Goal: Task Accomplishment & Management: Complete application form

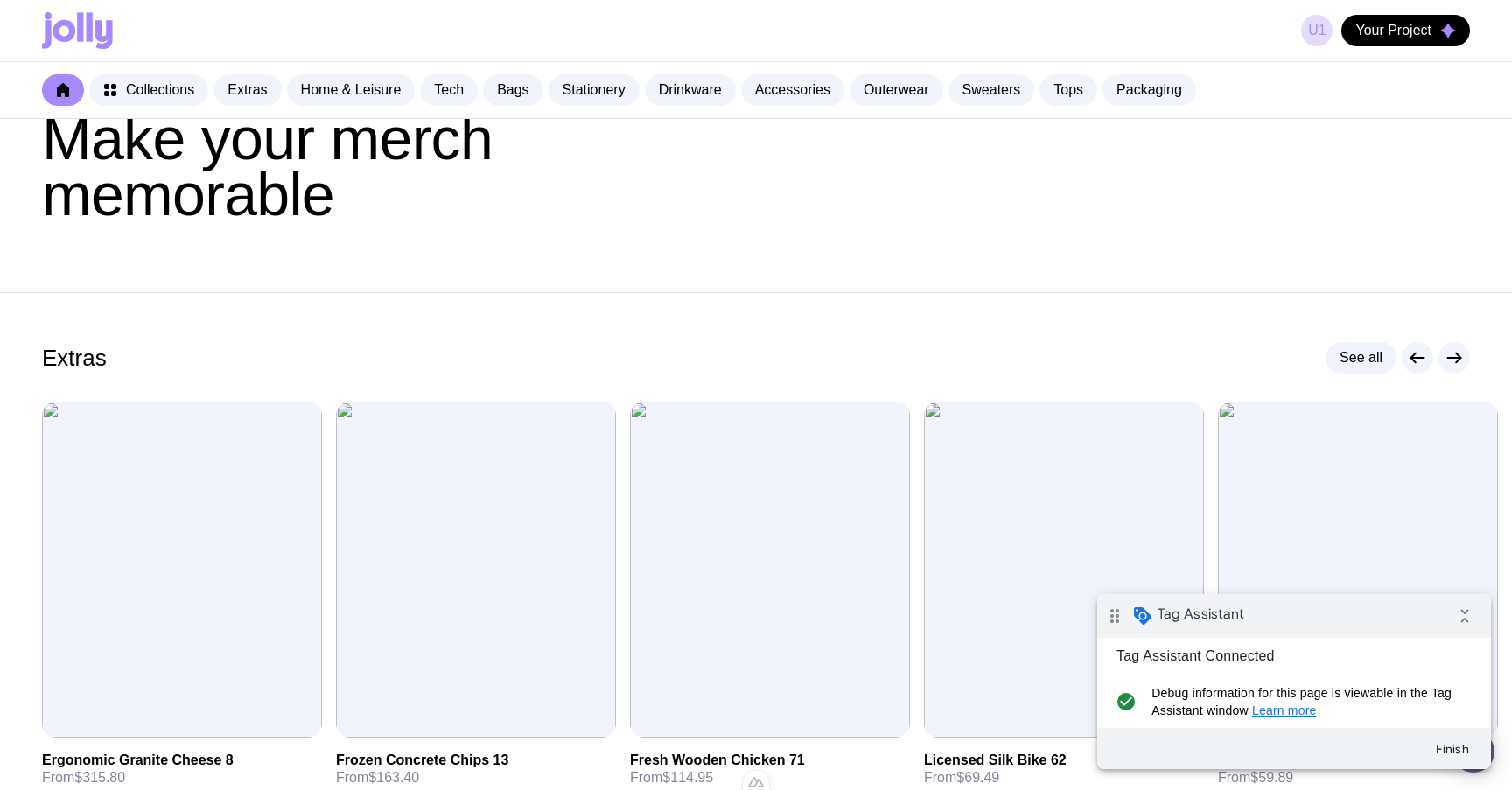
scroll to position [189, 0]
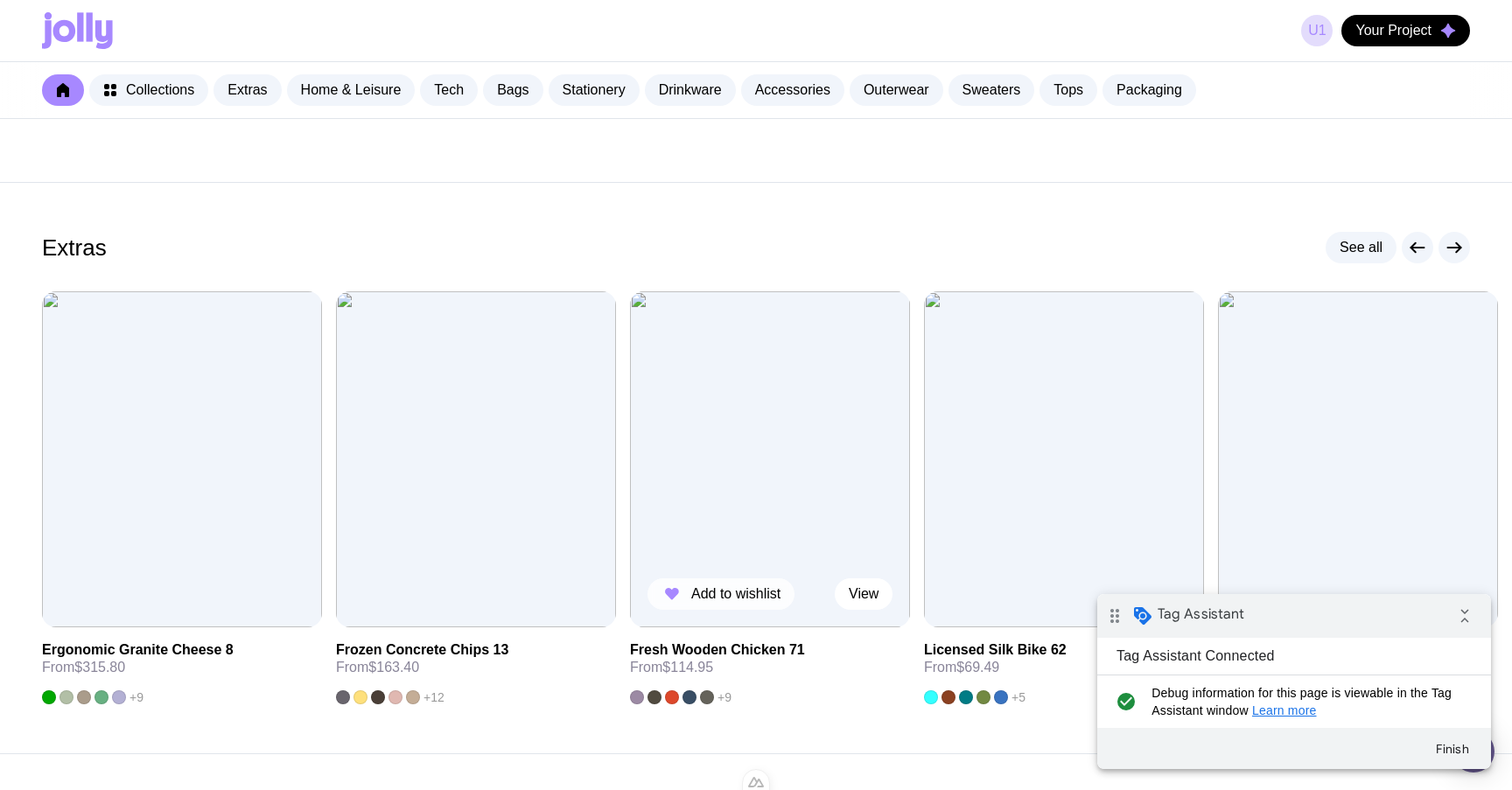
click at [722, 591] on span "Add to wishlist" at bounding box center [735, 594] width 89 height 18
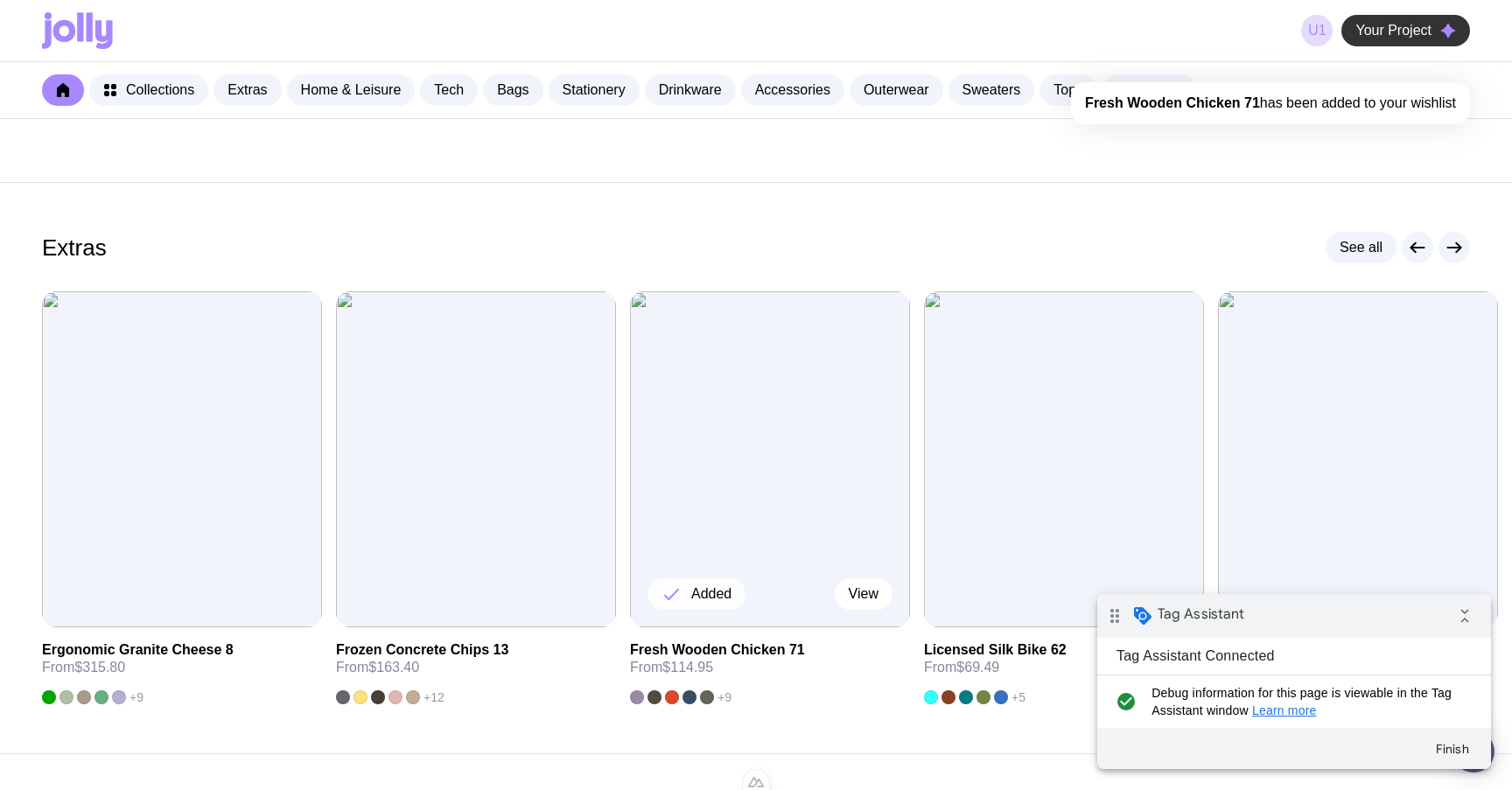
click at [1394, 38] on span "Your Project" at bounding box center [1393, 31] width 76 height 18
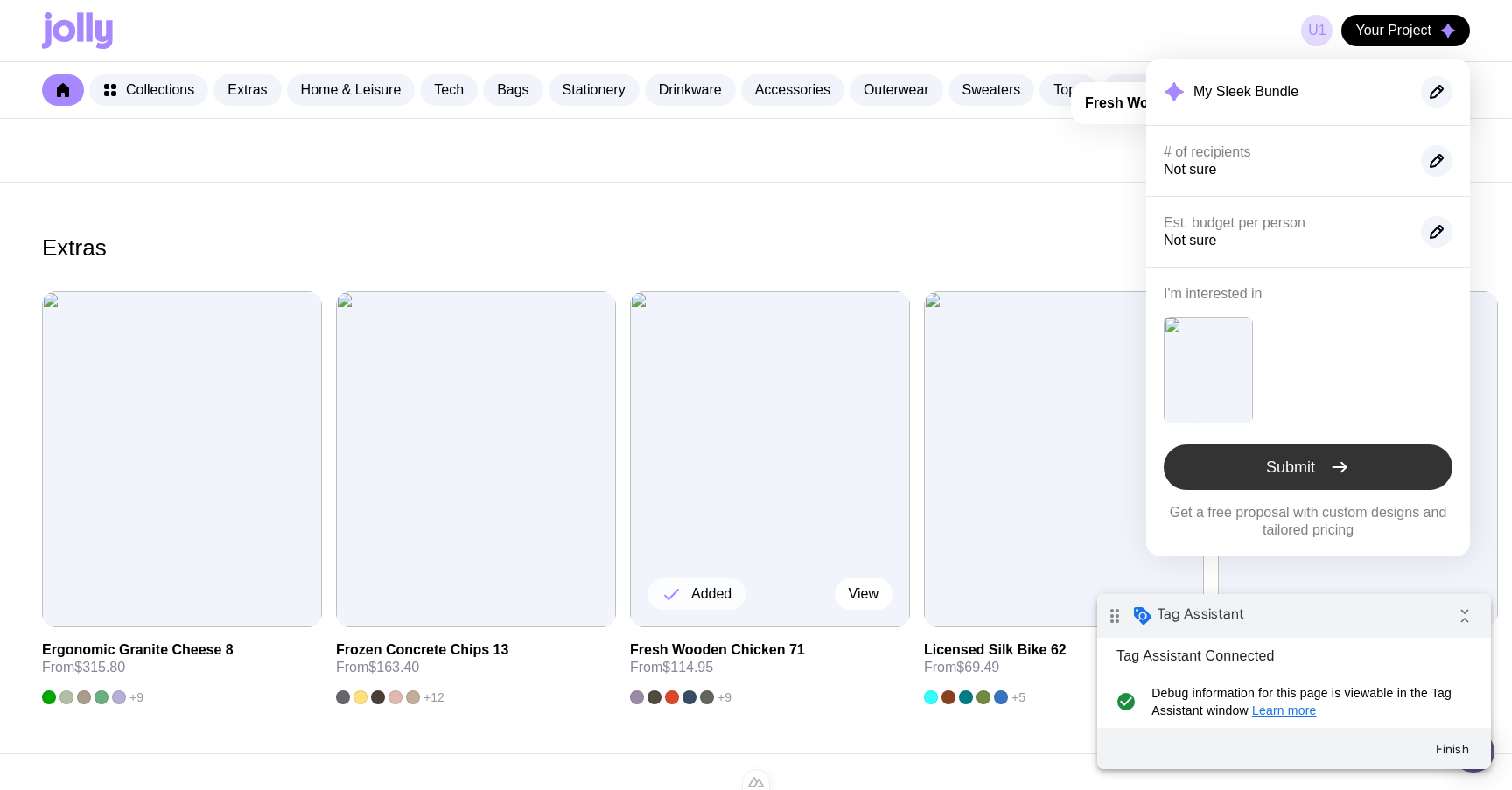
click at [1276, 473] on span "Submit" at bounding box center [1290, 467] width 49 height 21
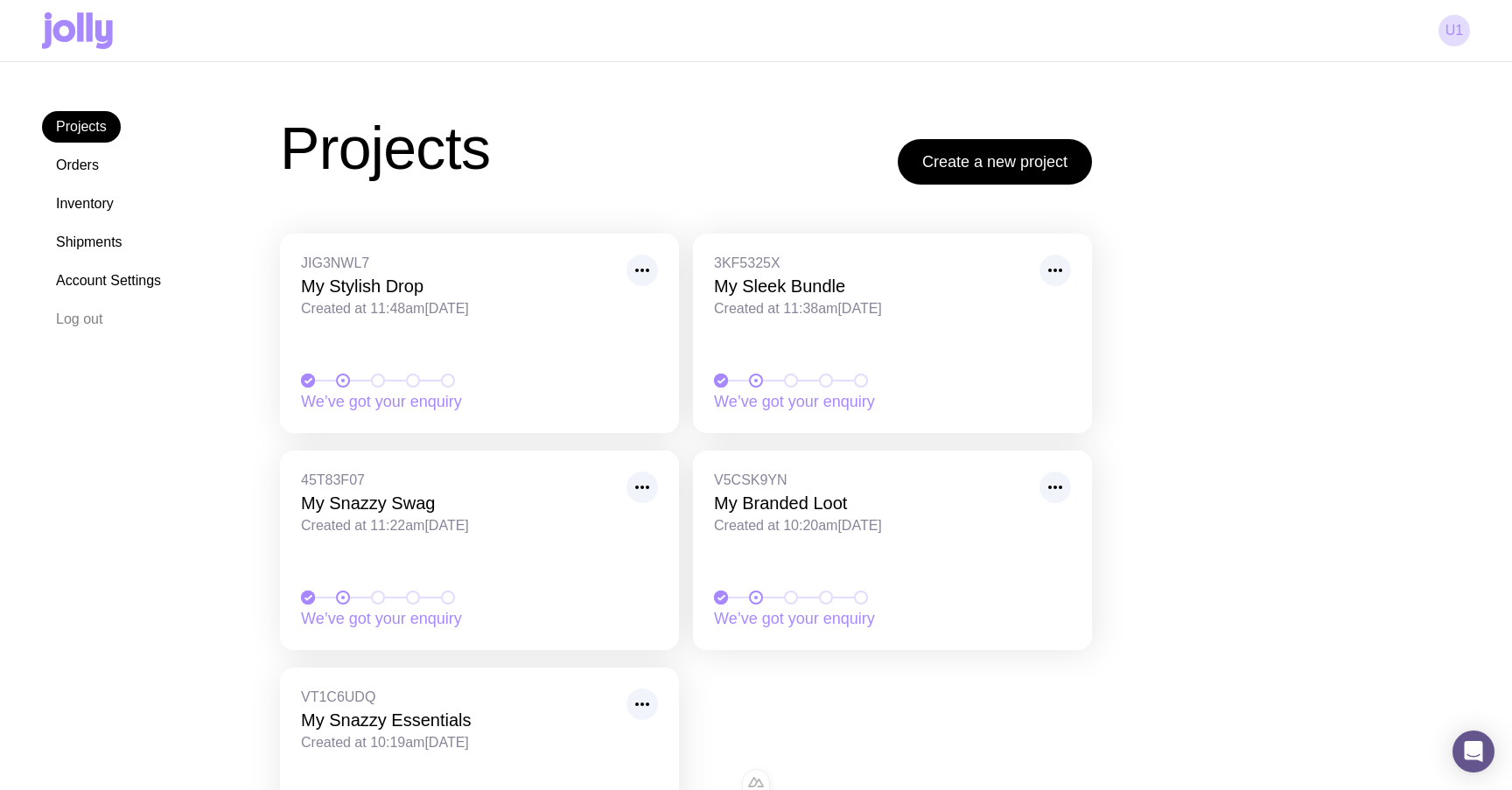
click at [111, 287] on link "Account Settings" at bounding box center [108, 281] width 133 height 32
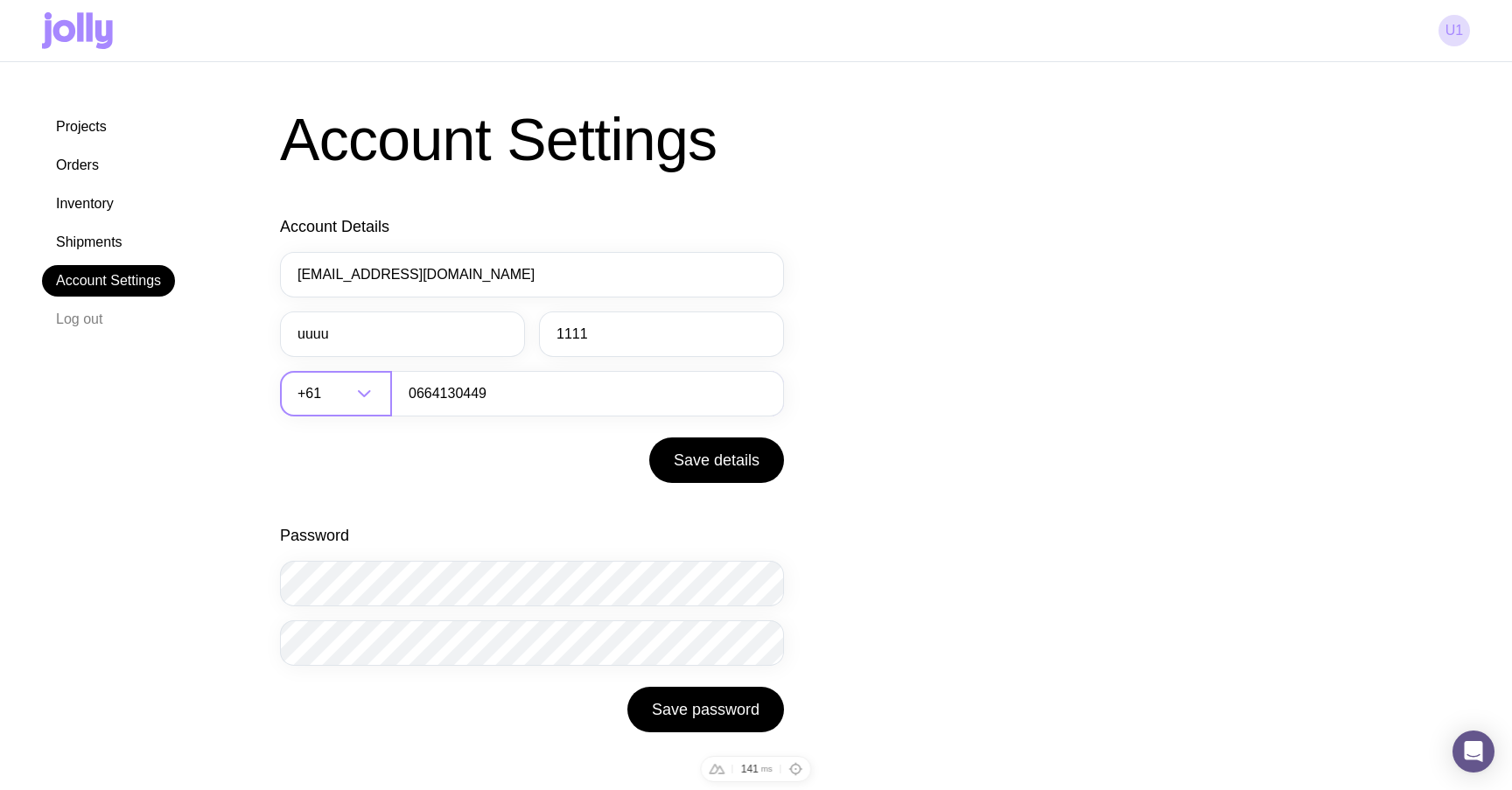
click at [334, 404] on input "Search for option" at bounding box center [338, 393] width 27 height 45
type input "+80"
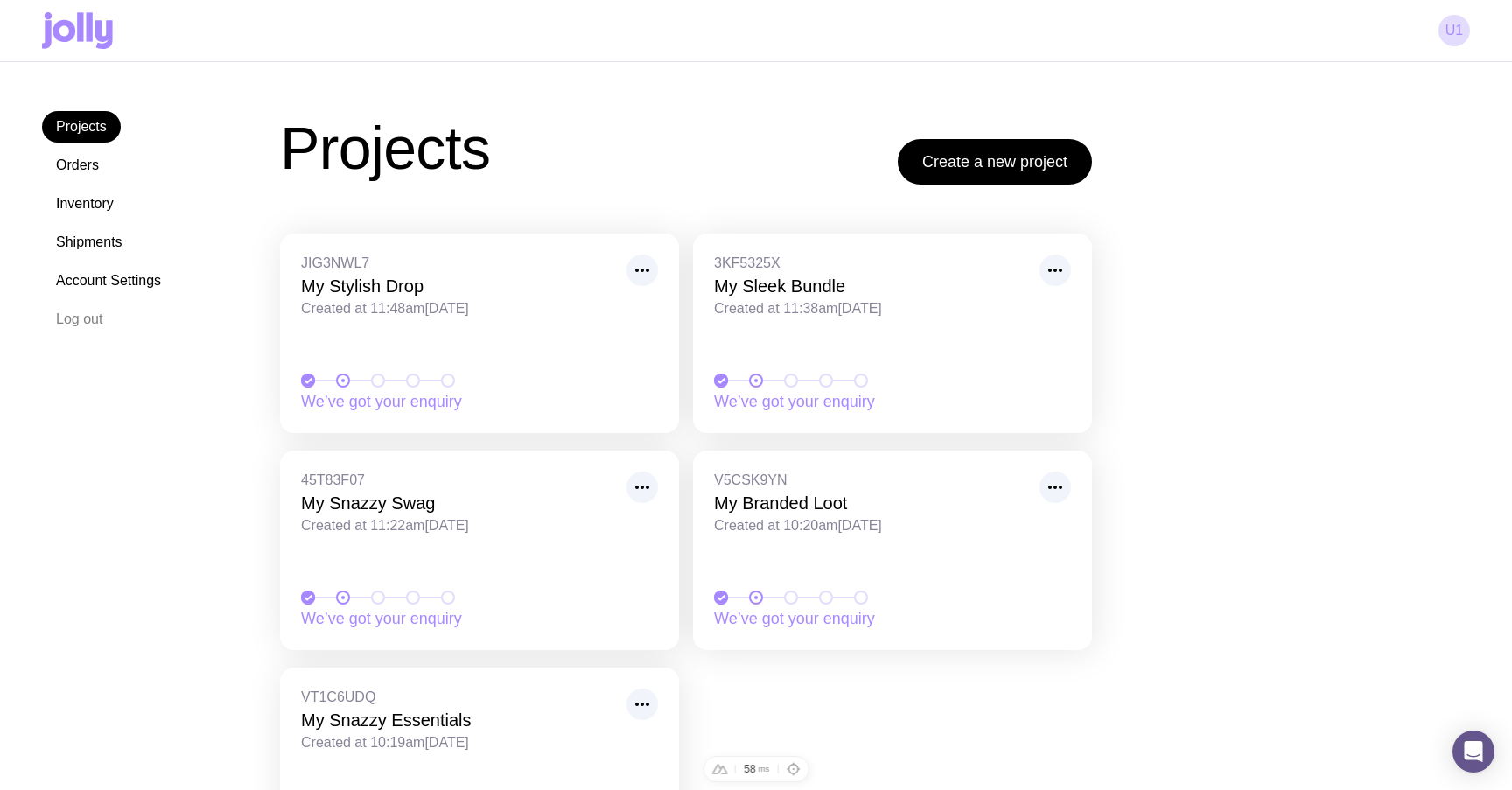
click at [84, 21] on icon at bounding box center [77, 31] width 71 height 37
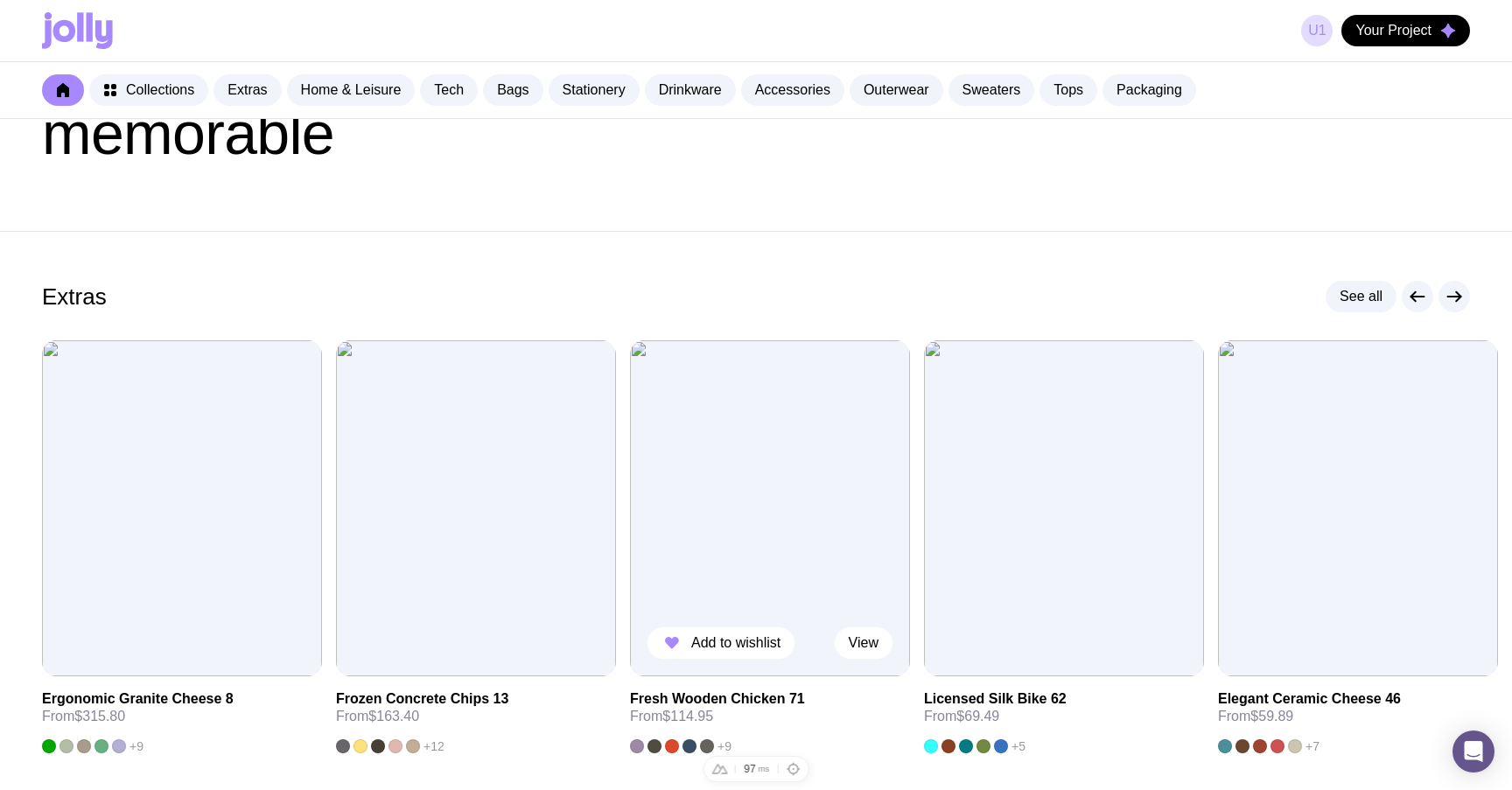
scroll to position [146, 0]
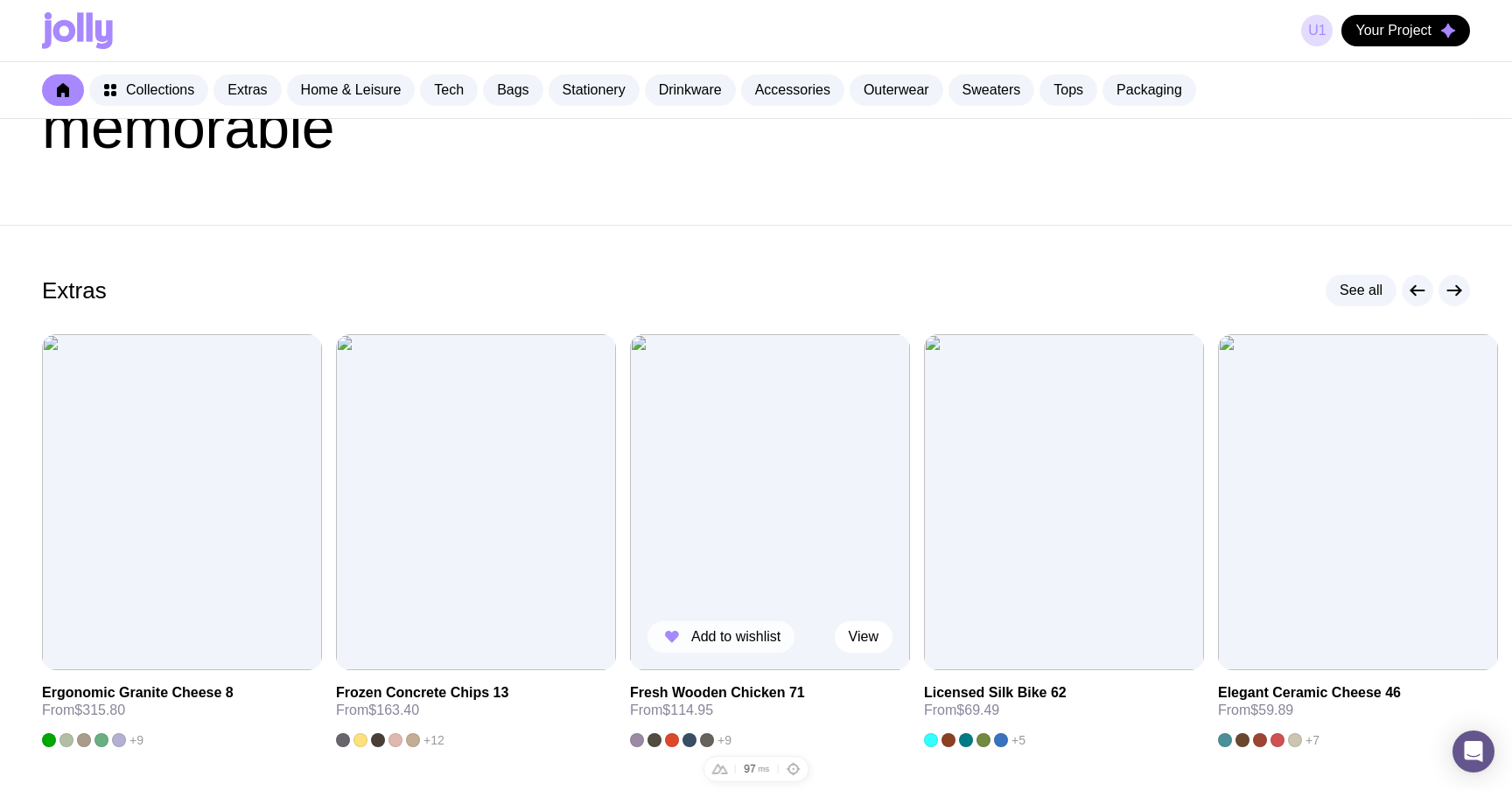
click at [741, 633] on span "Add to wishlist" at bounding box center [735, 637] width 89 height 18
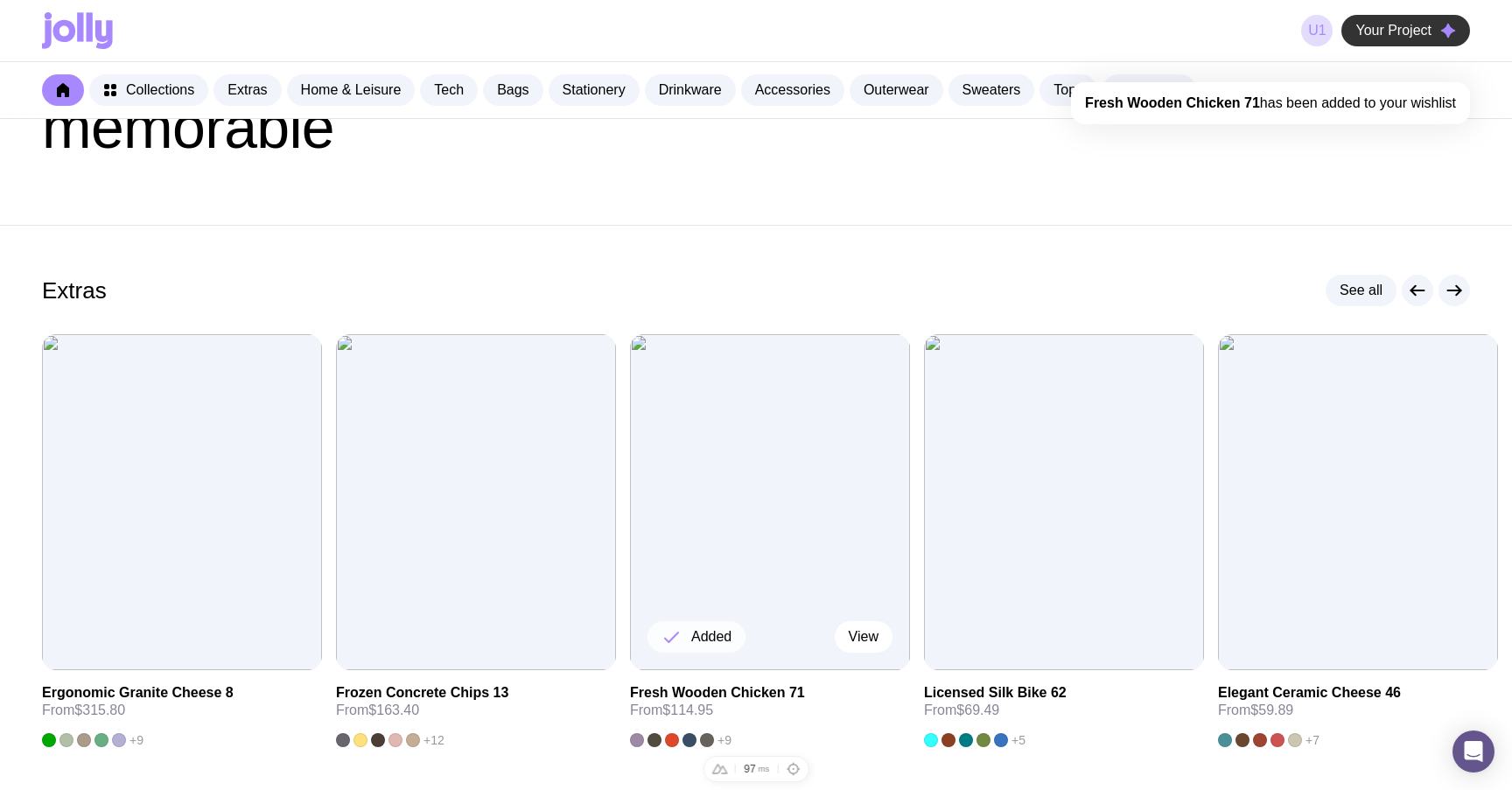
click at [1416, 27] on span "Your Project" at bounding box center [1393, 31] width 76 height 18
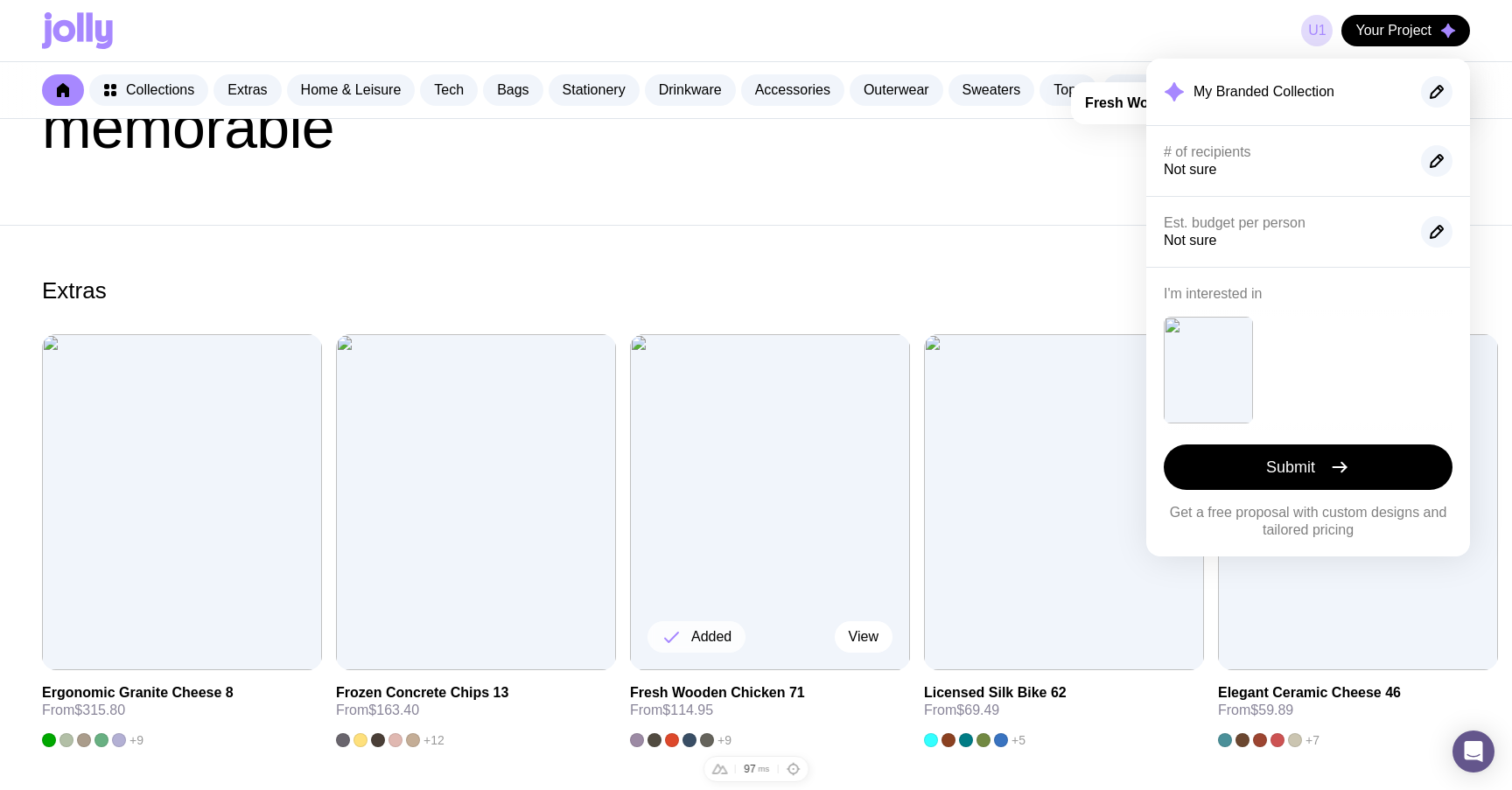
click at [765, 182] on header "Make your merch memorable" at bounding box center [756, 98] width 1512 height 252
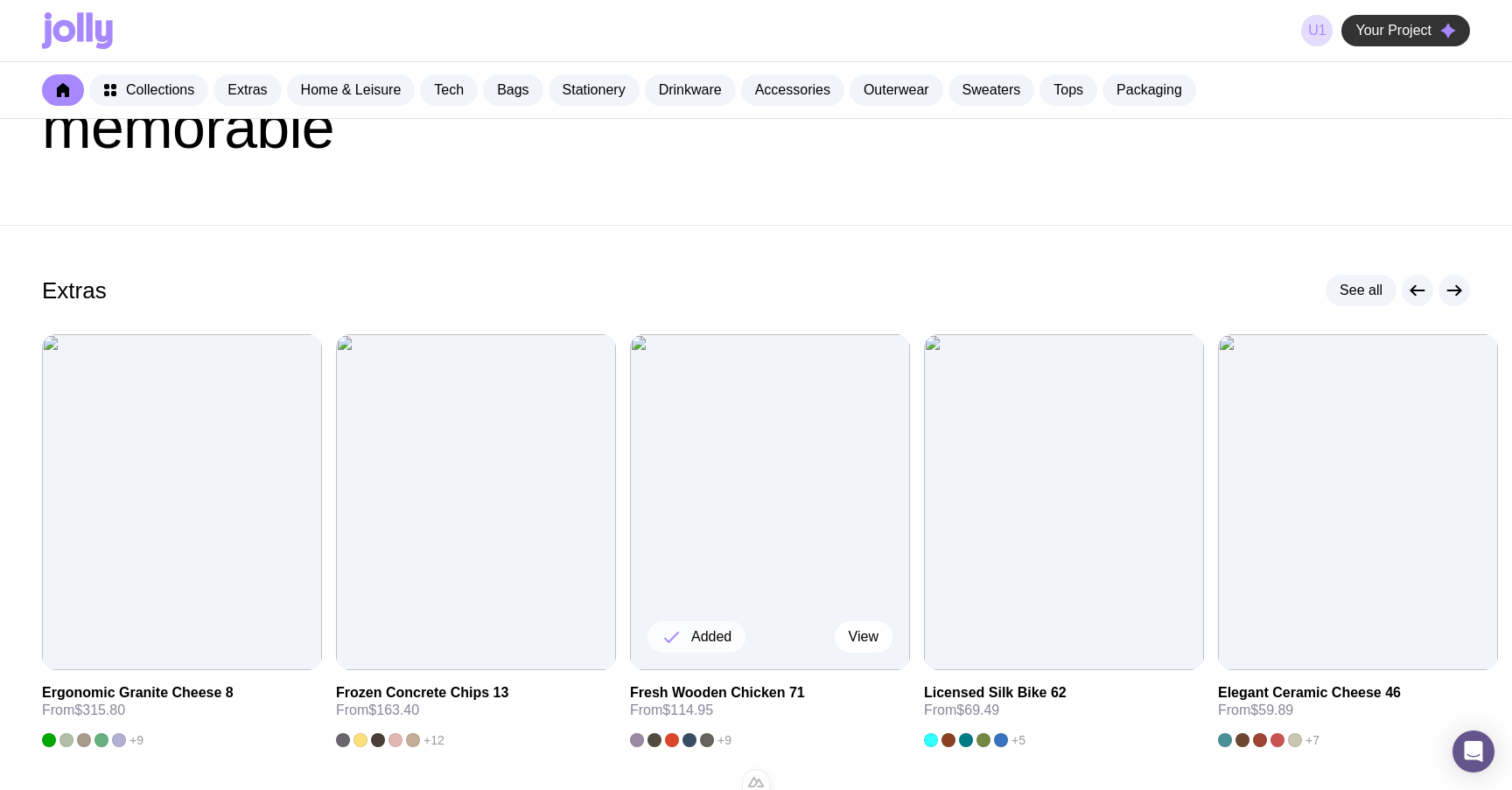
click at [1399, 35] on span "Your Project" at bounding box center [1393, 31] width 76 height 18
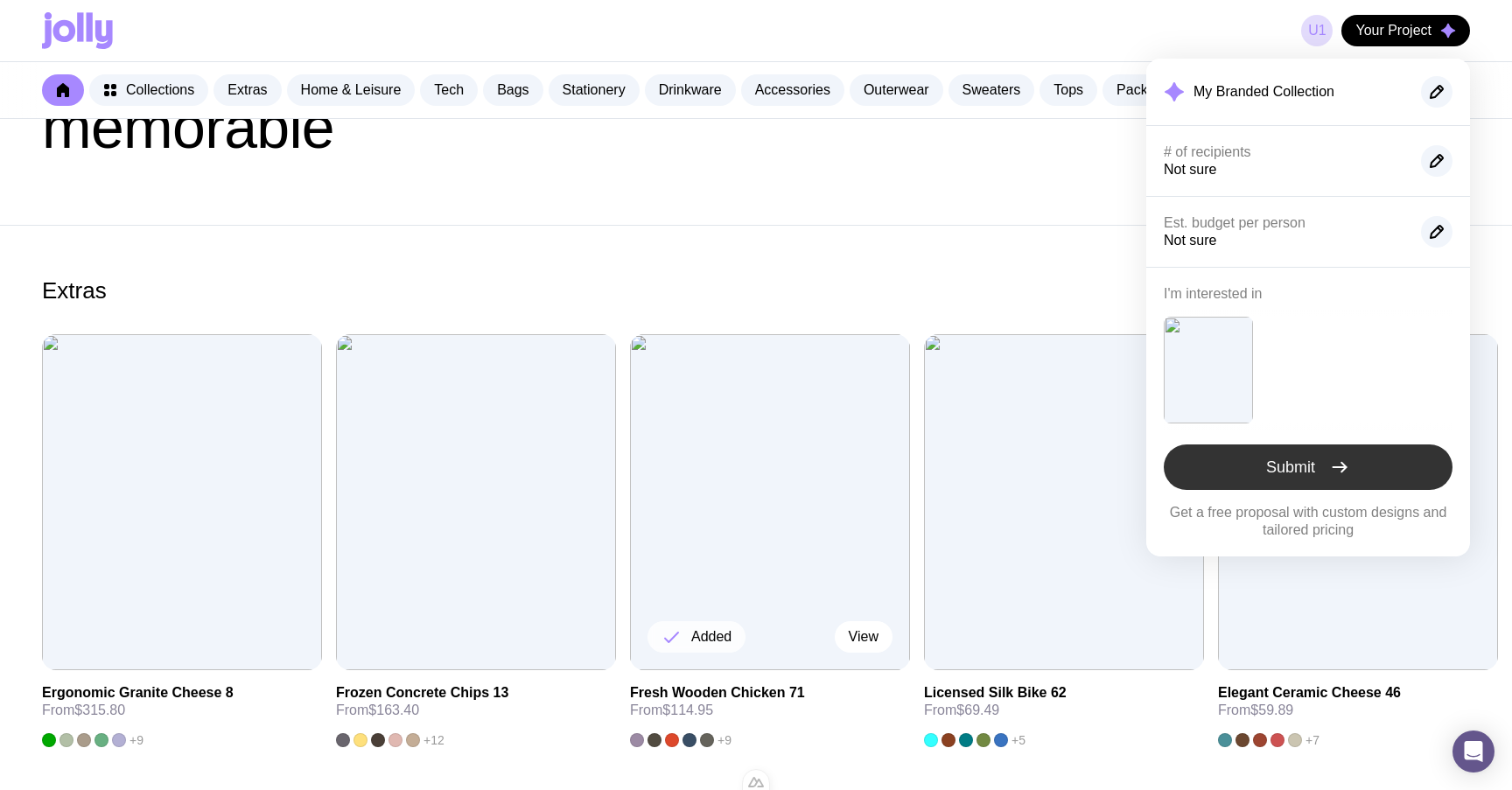
click at [1320, 464] on button "Submit" at bounding box center [1308, 466] width 288 height 45
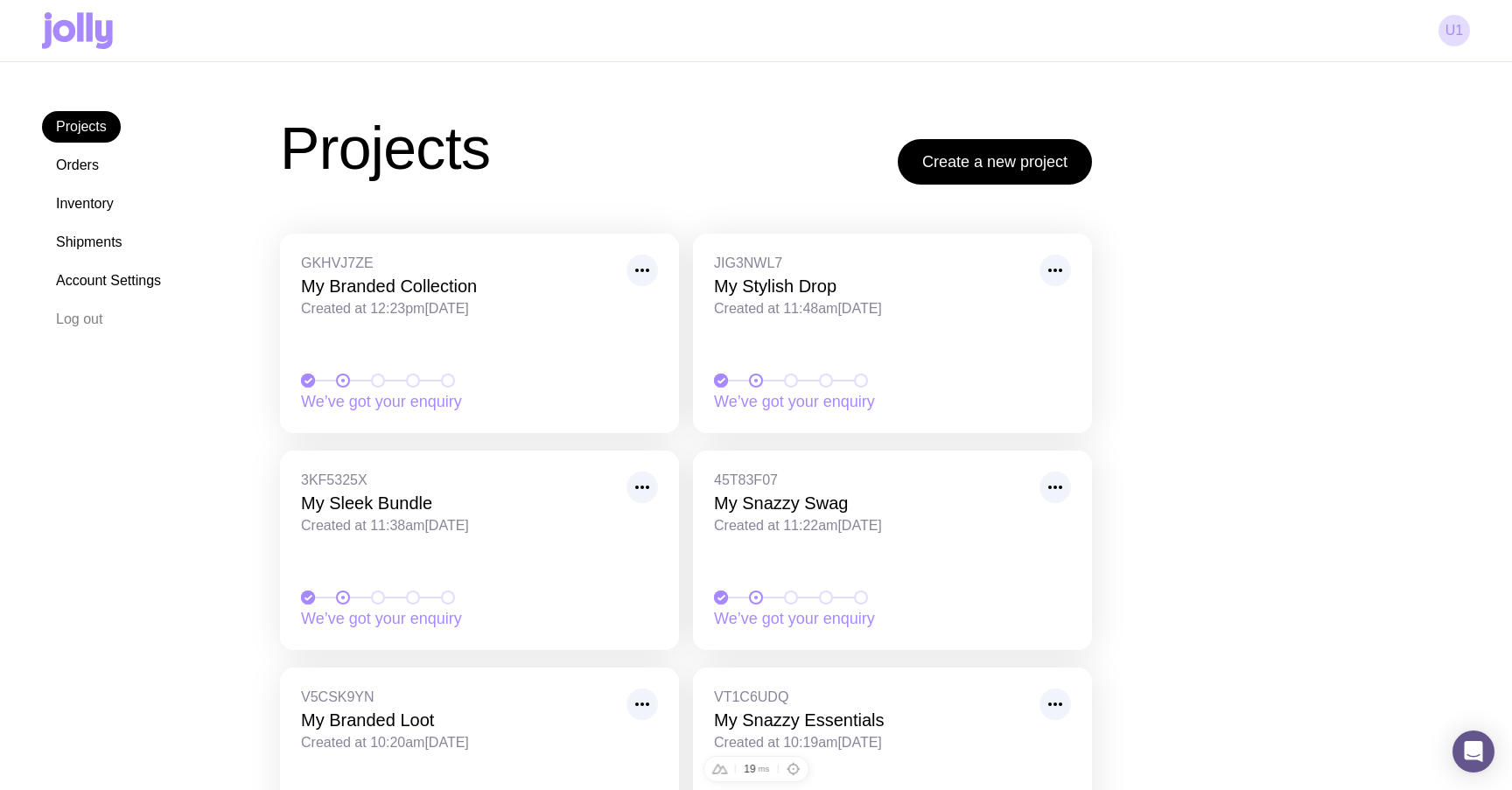
click at [94, 32] on icon at bounding box center [77, 31] width 71 height 37
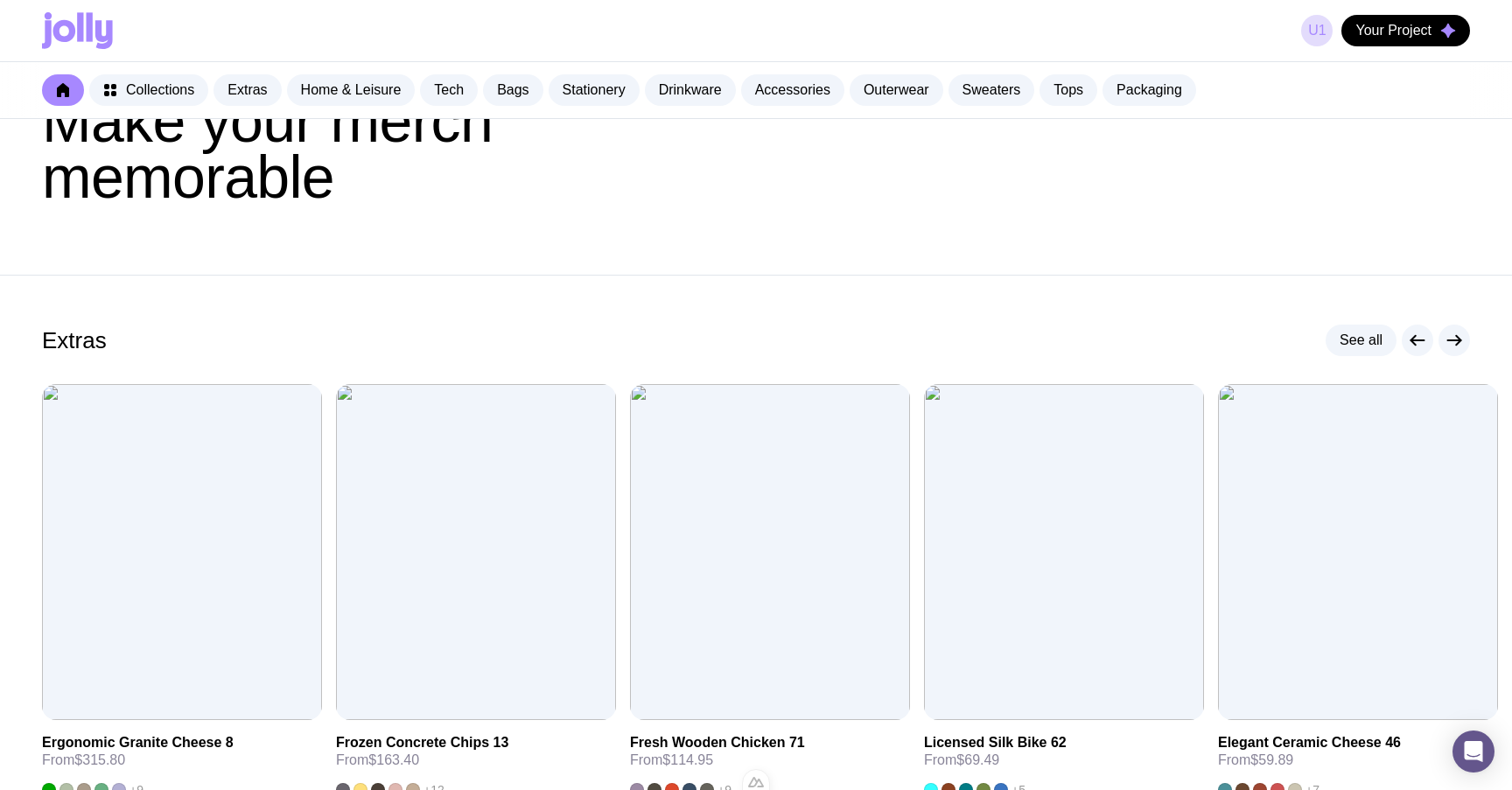
scroll to position [196, 0]
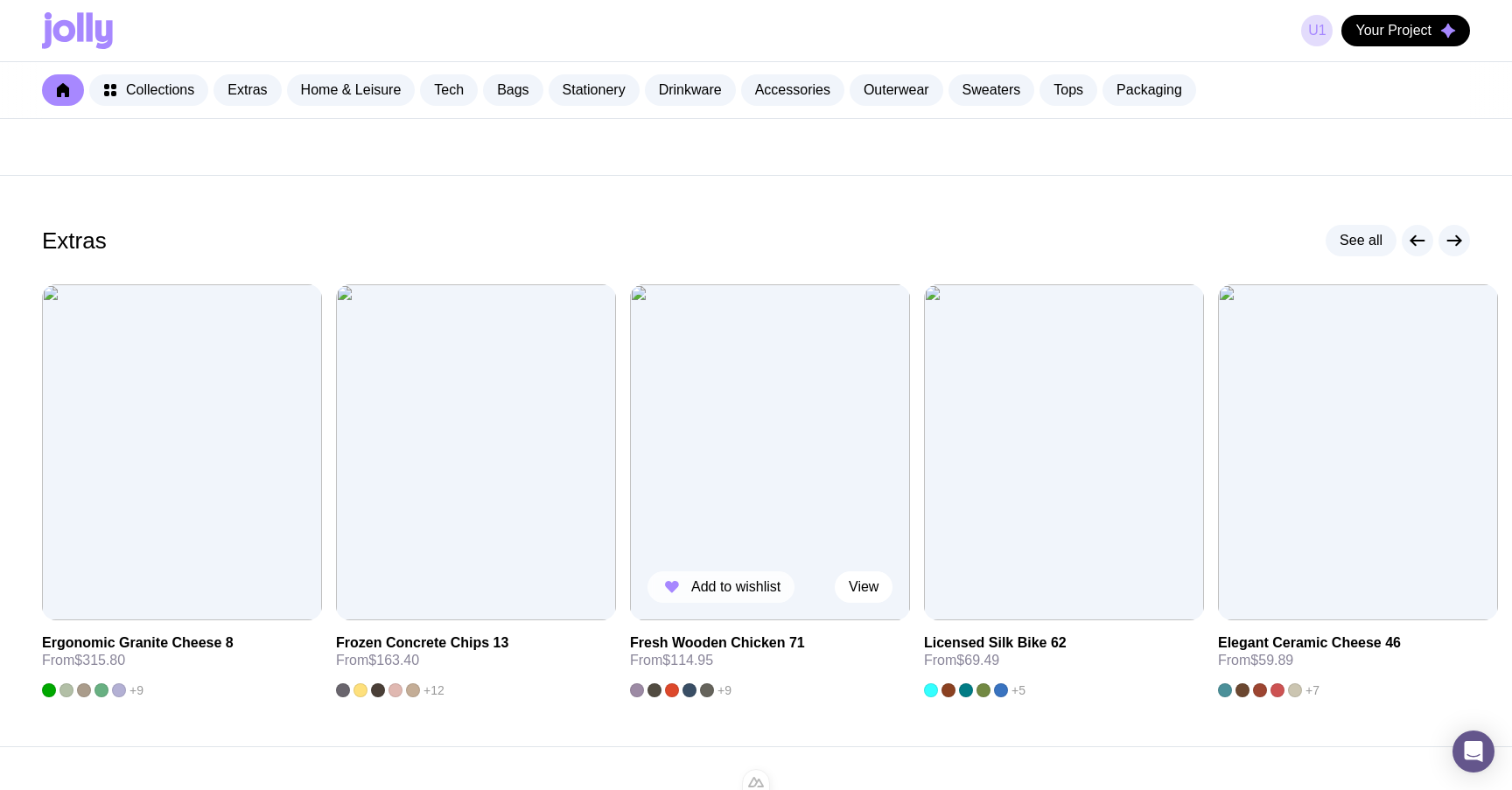
click at [713, 594] on span "Add to wishlist" at bounding box center [735, 587] width 89 height 18
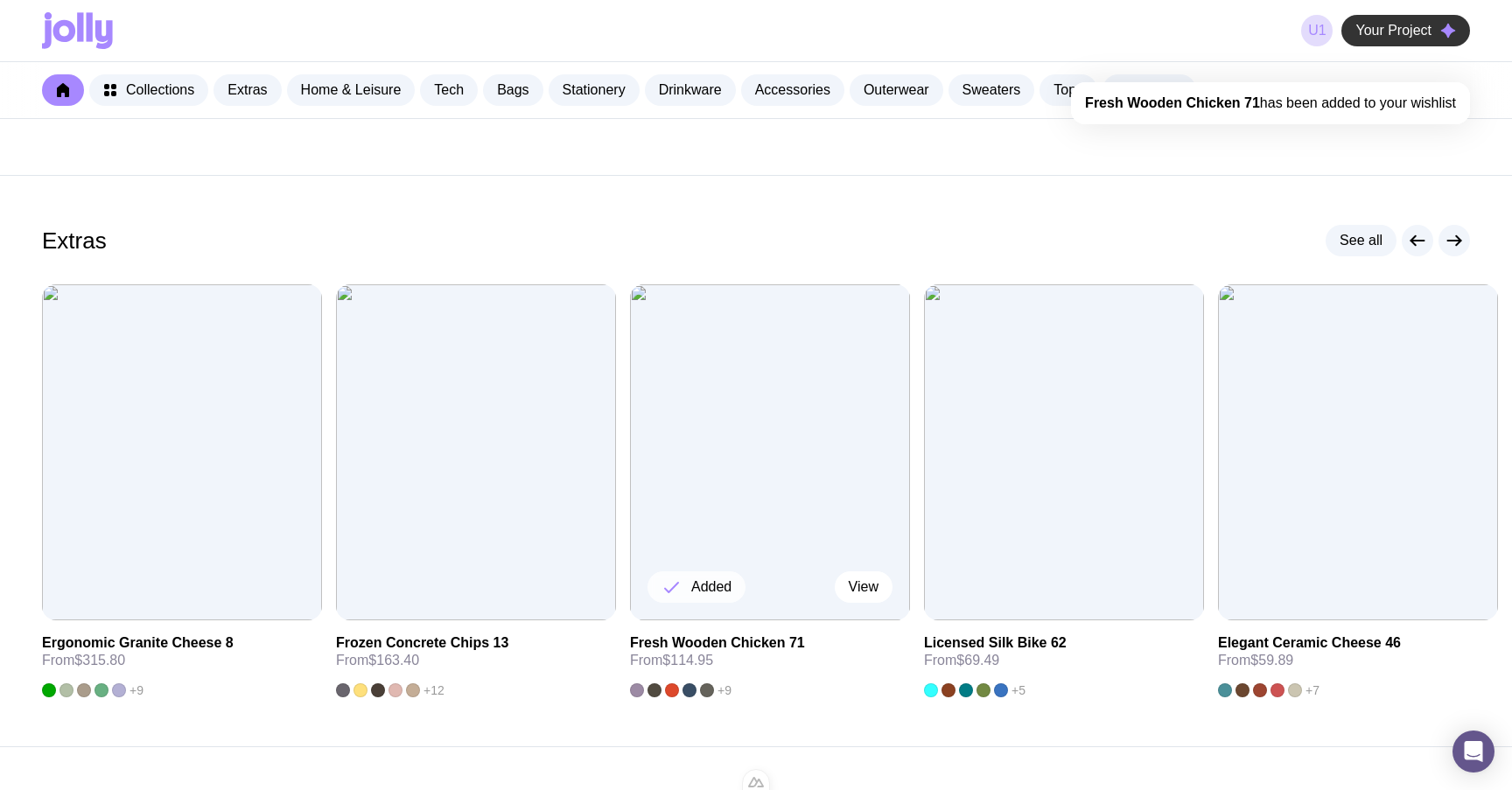
click at [1401, 24] on span "Your Project" at bounding box center [1393, 31] width 76 height 18
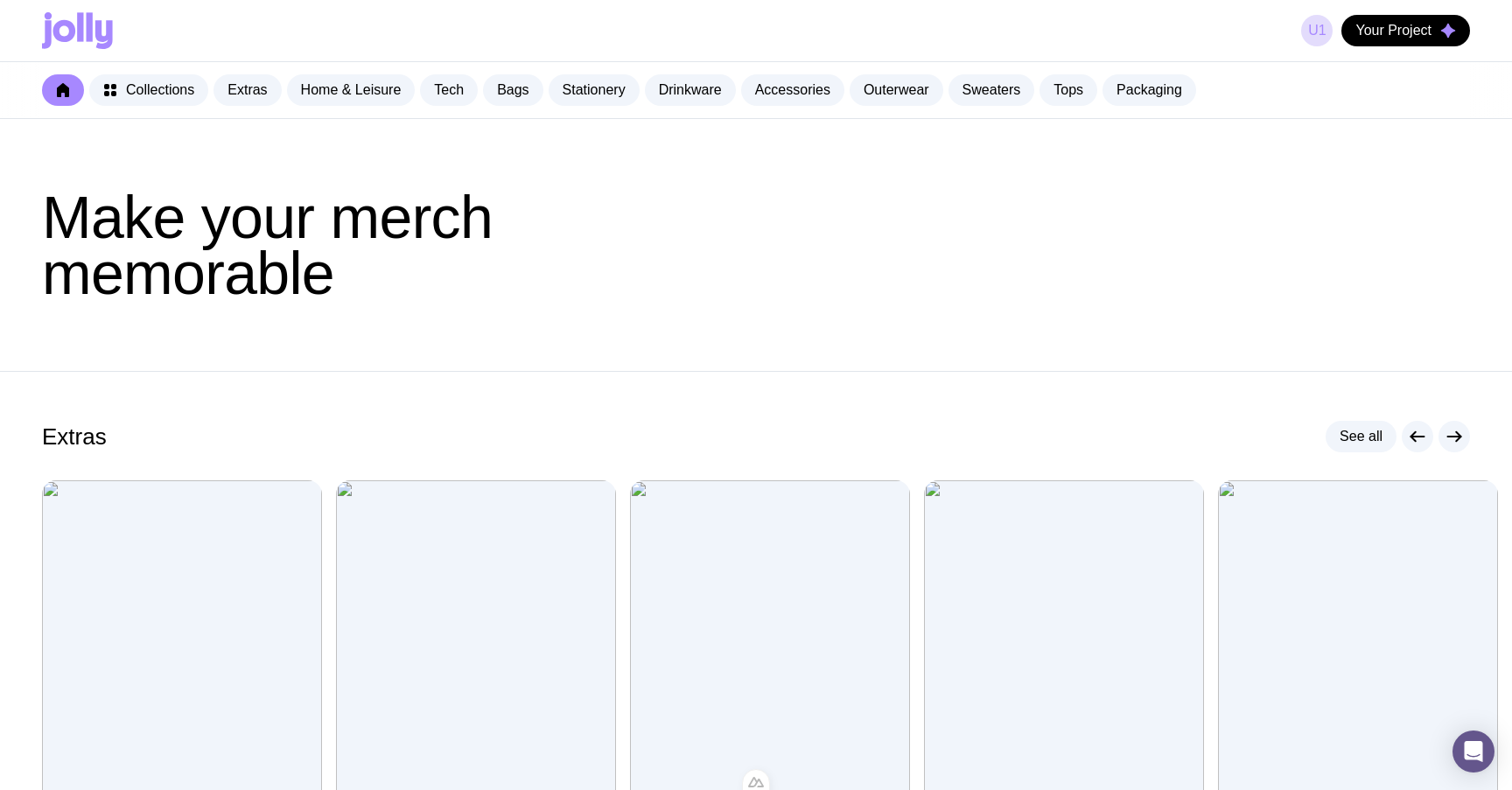
scroll to position [196, 0]
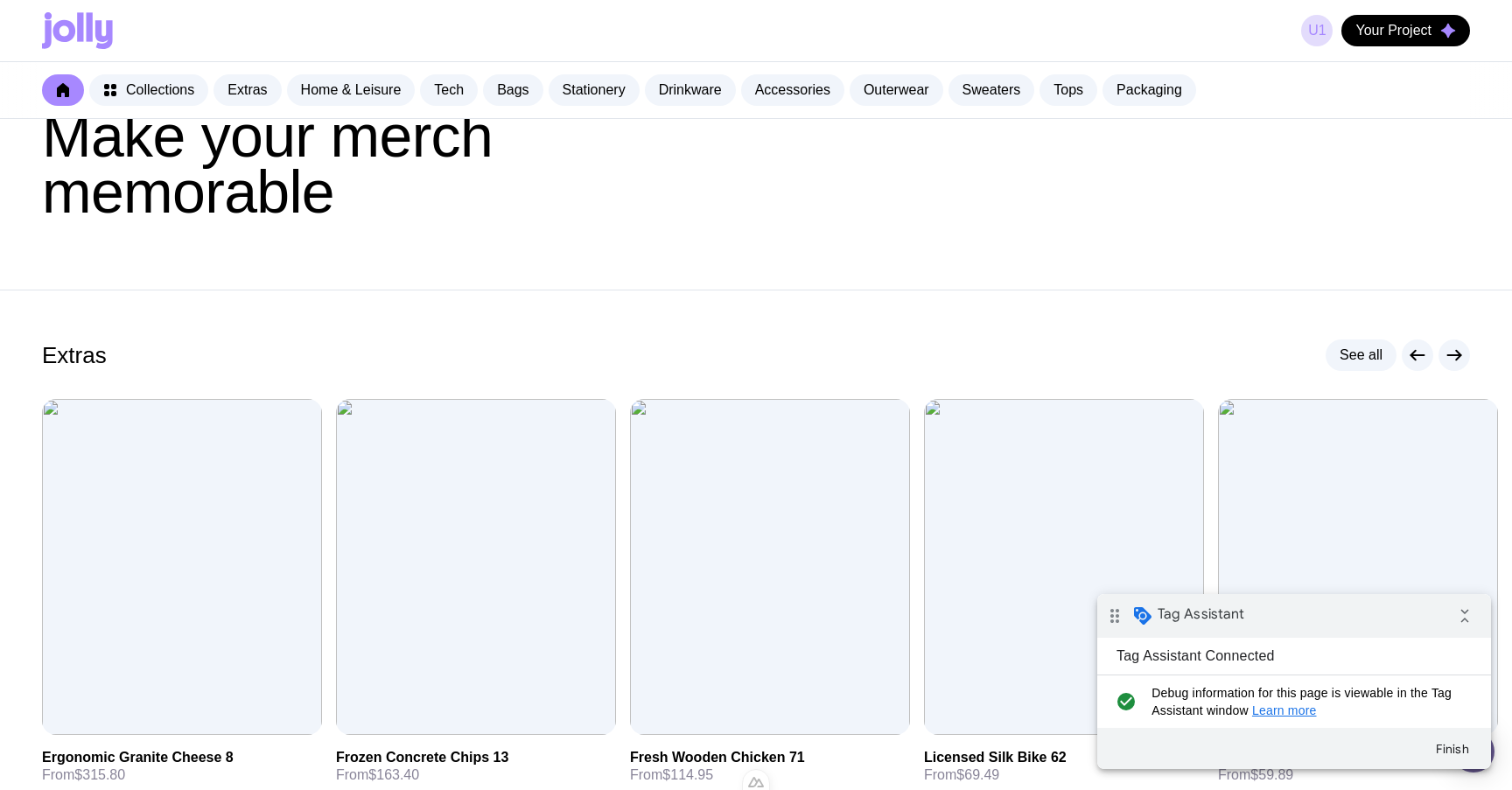
scroll to position [108, 0]
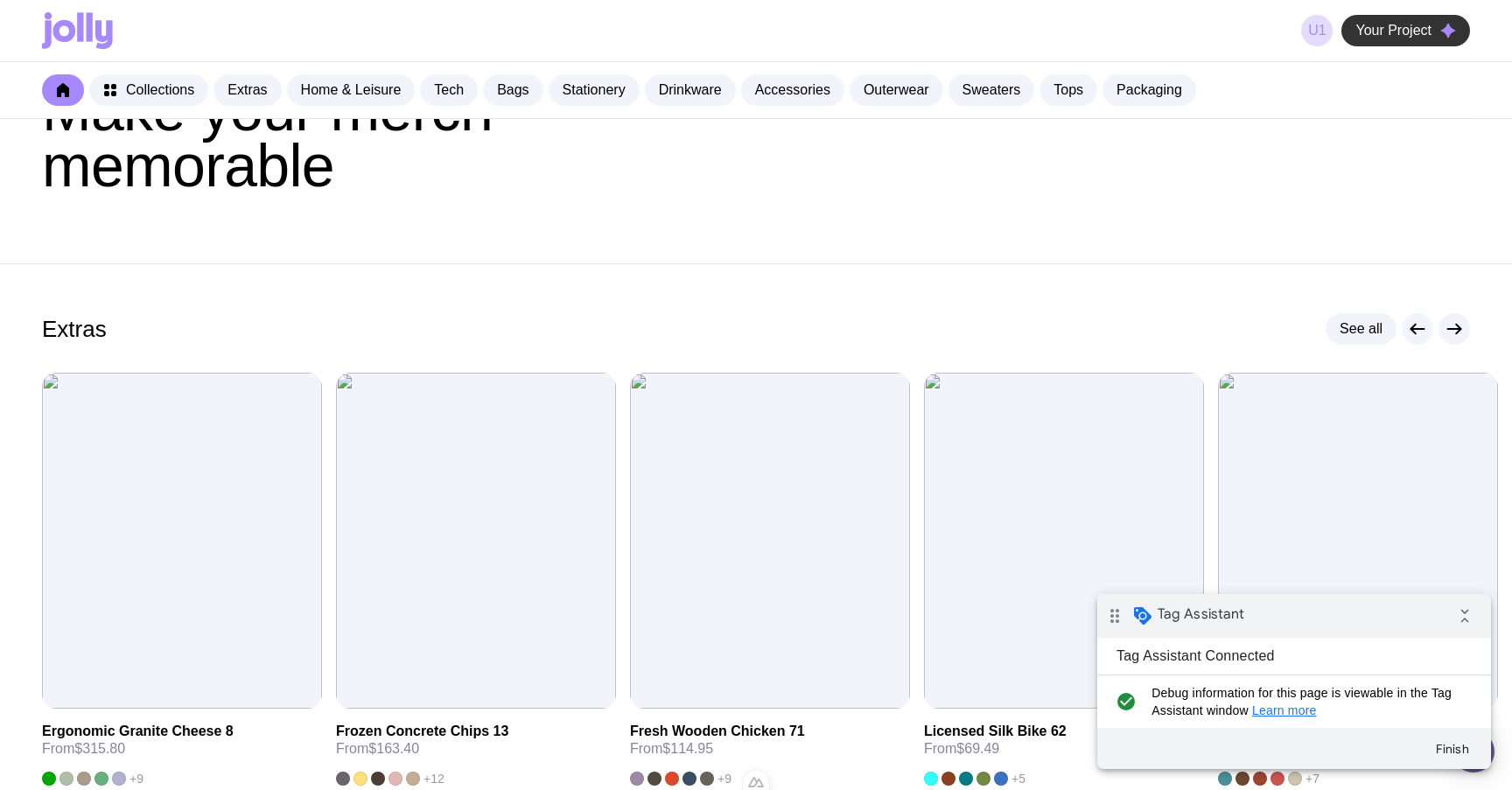
click at [1424, 38] on span "Your Project" at bounding box center [1393, 31] width 76 height 18
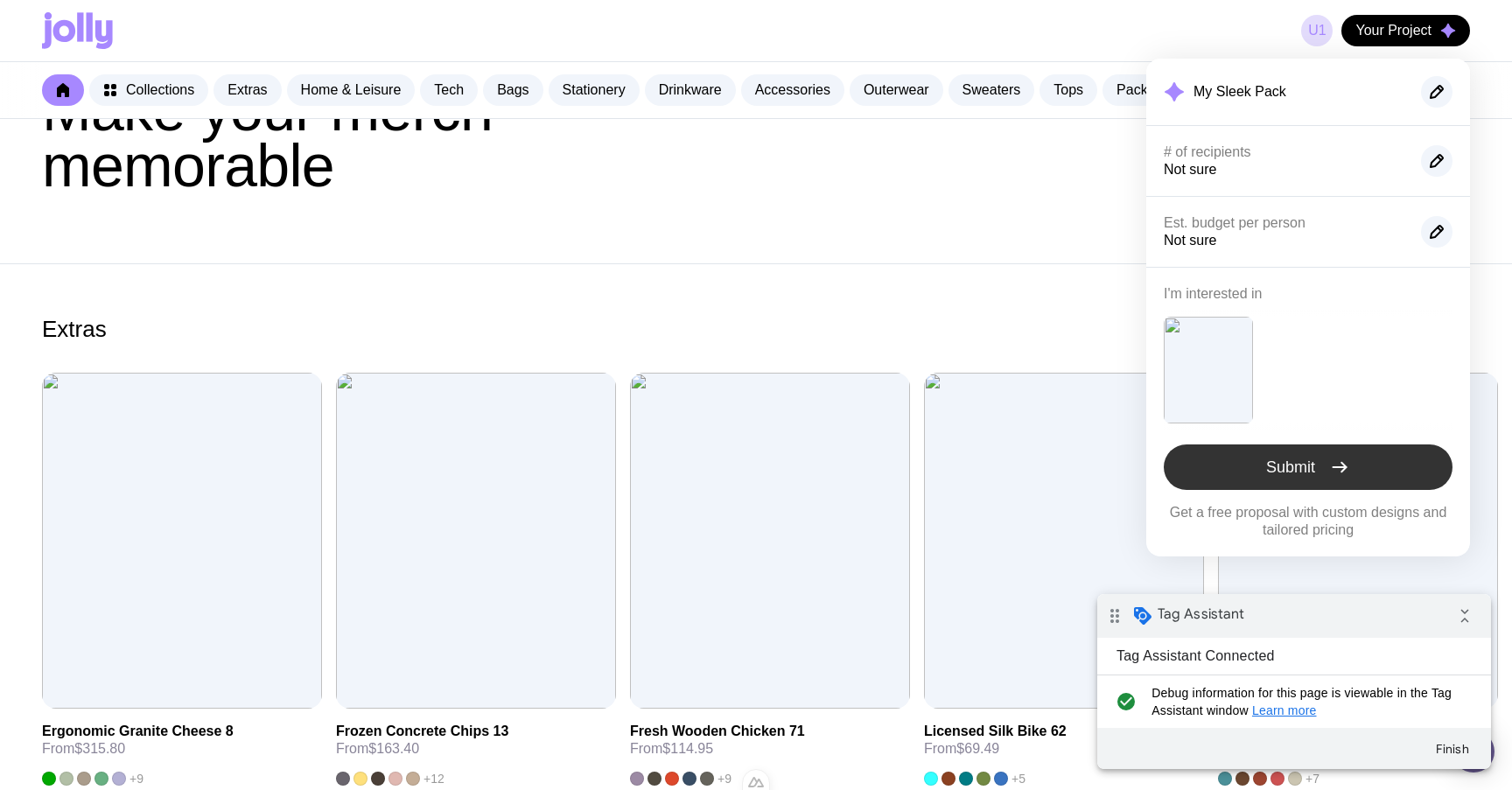
click at [1316, 464] on span "Submit" at bounding box center [1290, 467] width 49 height 21
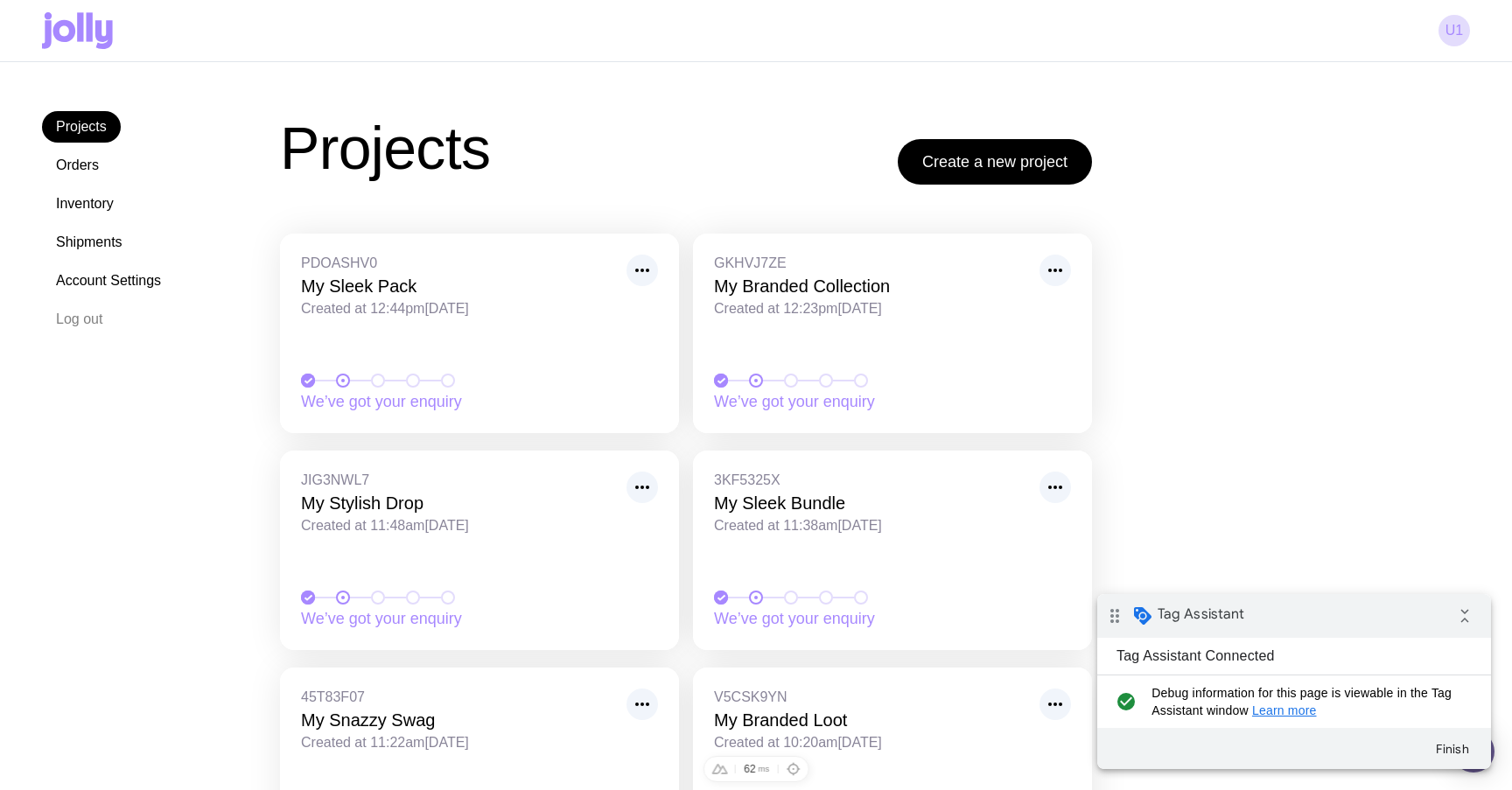
click at [87, 34] on icon at bounding box center [89, 27] width 6 height 29
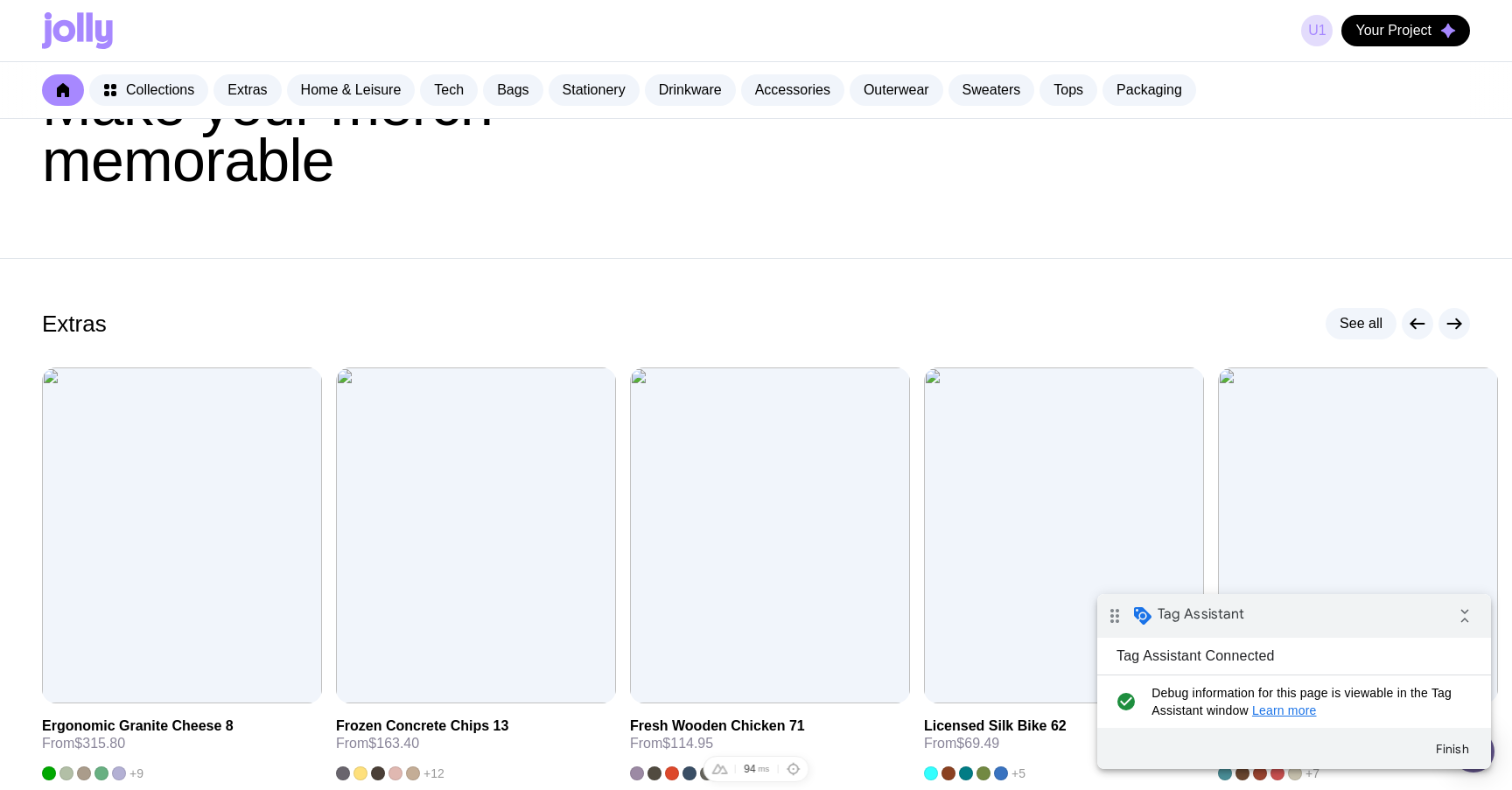
scroll to position [170, 0]
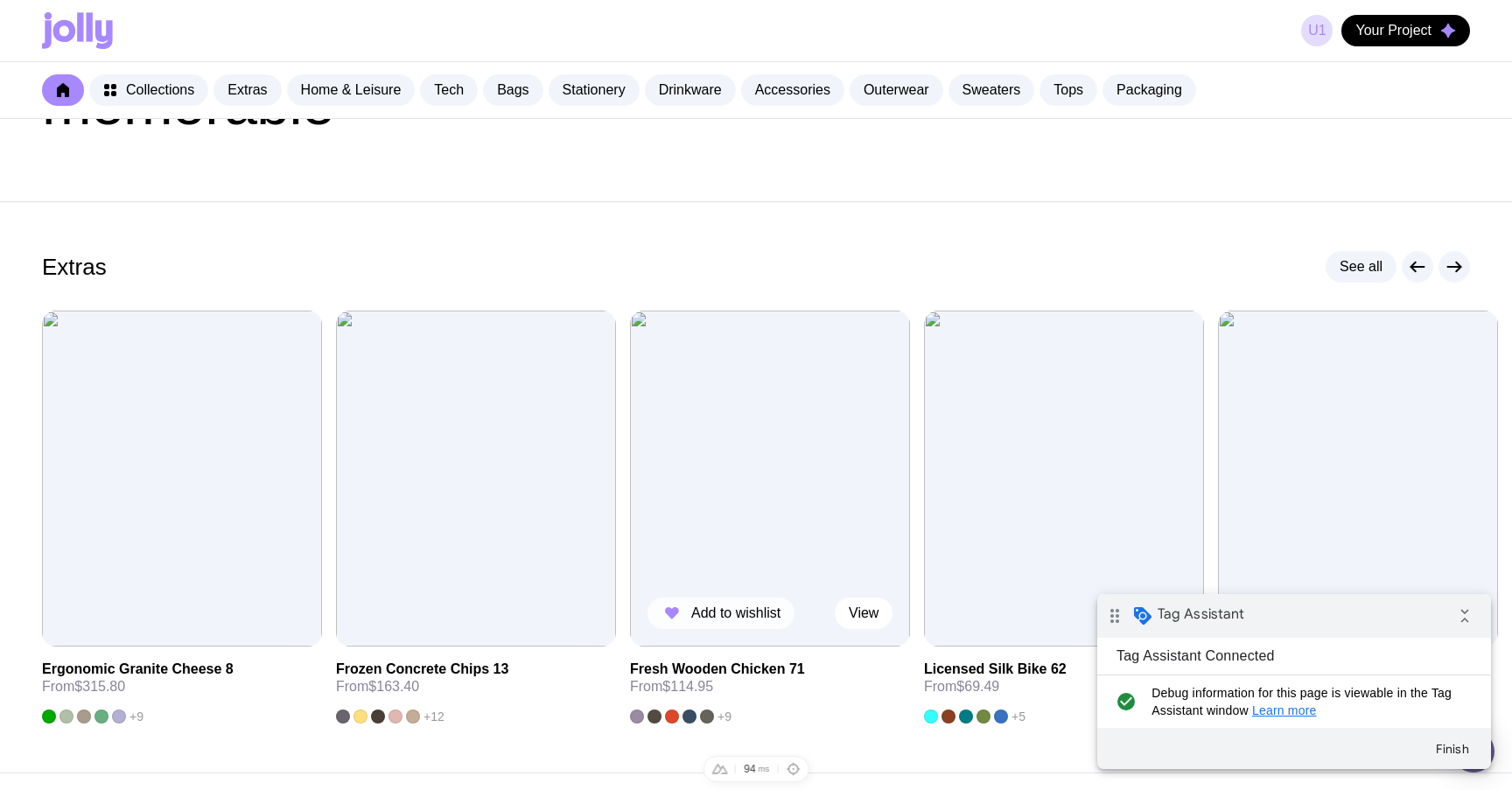
click at [739, 613] on span "Add to wishlist" at bounding box center [735, 613] width 89 height 18
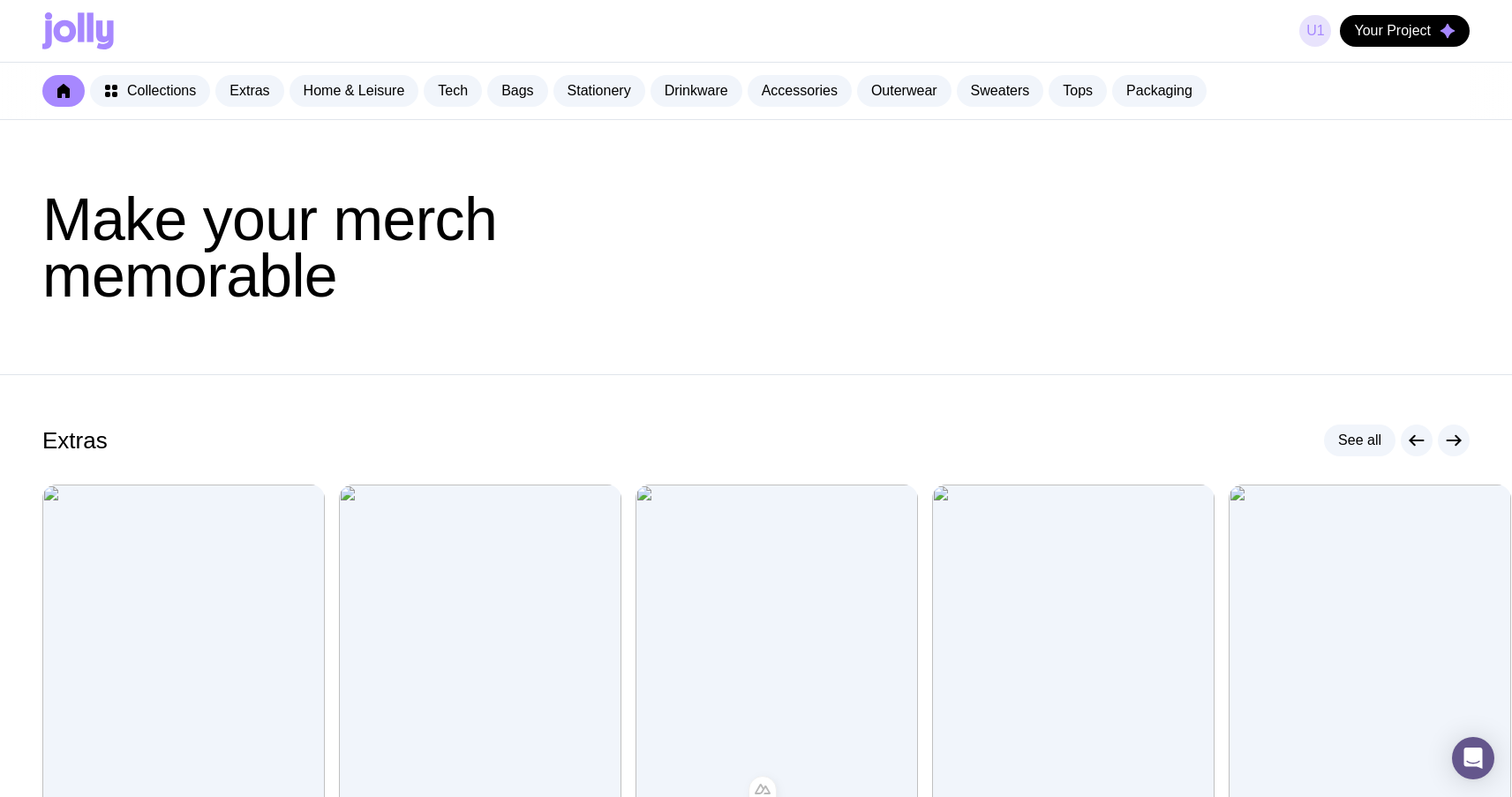
click at [1316, 34] on link "u1" at bounding box center [1316, 31] width 32 height 32
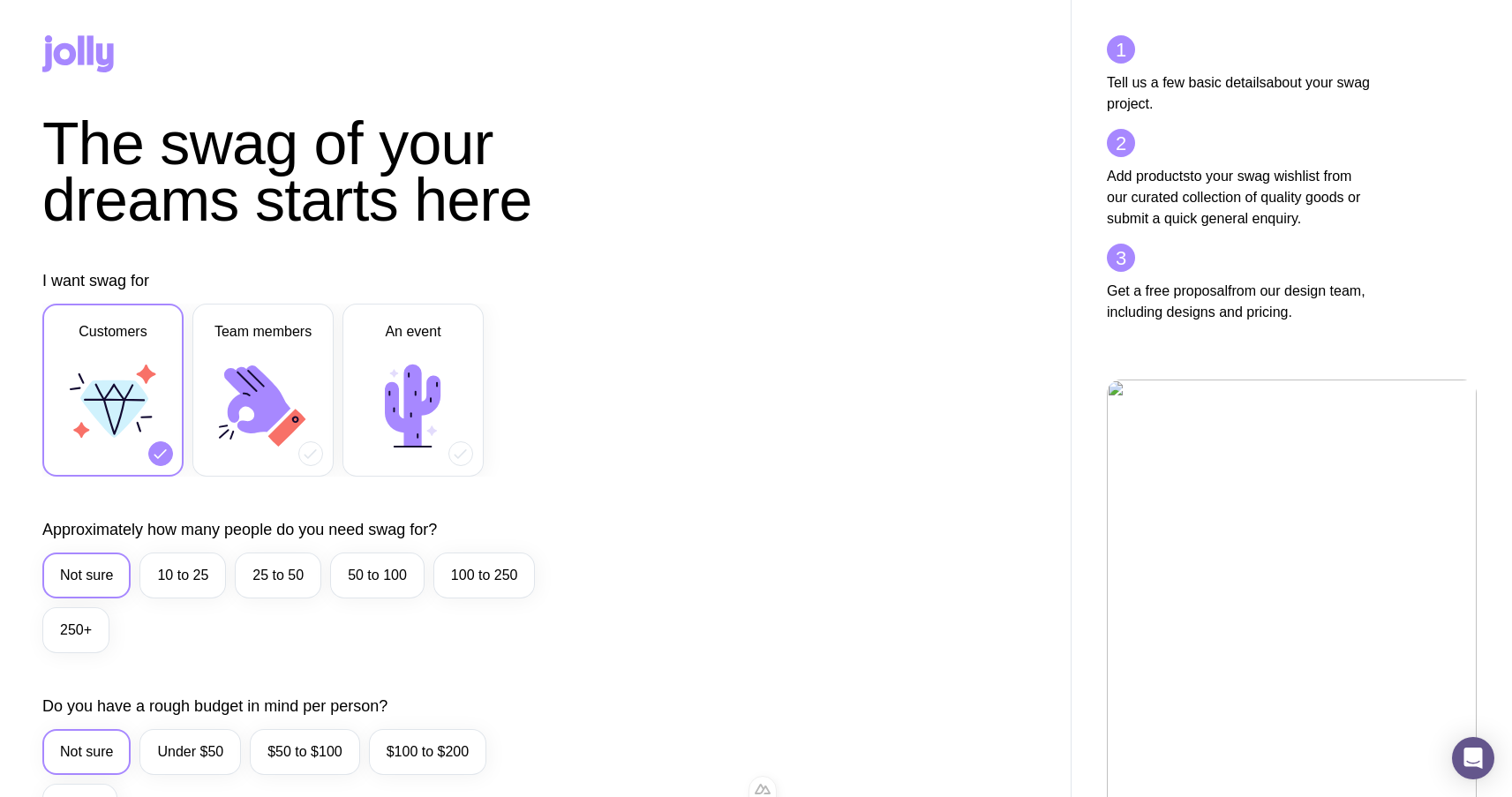
click at [62, 58] on icon at bounding box center [78, 54] width 71 height 37
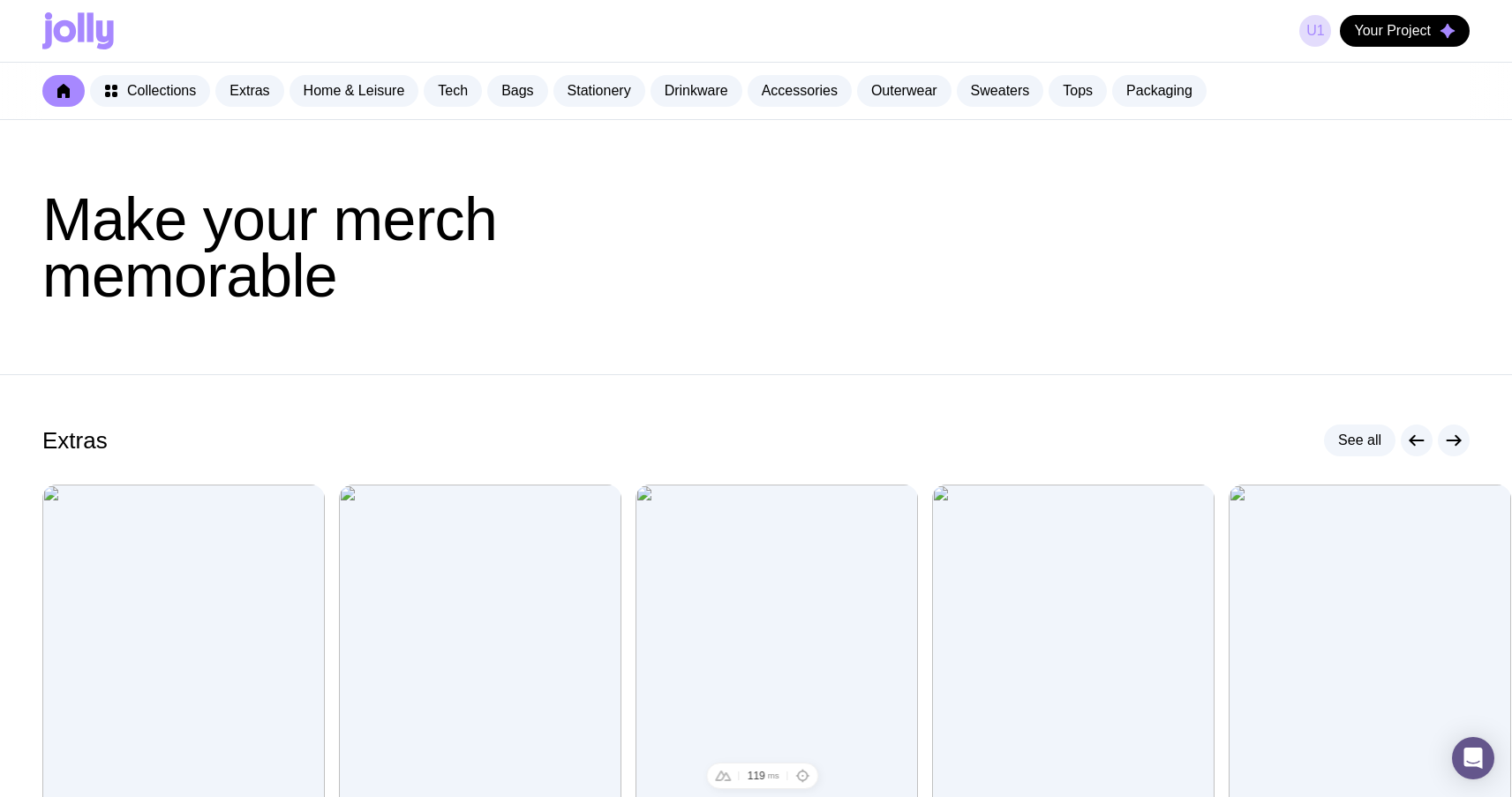
click at [1318, 45] on div "u1 Your Project" at bounding box center [1384, 31] width 170 height 32
click at [1317, 41] on link "u1" at bounding box center [1316, 31] width 32 height 32
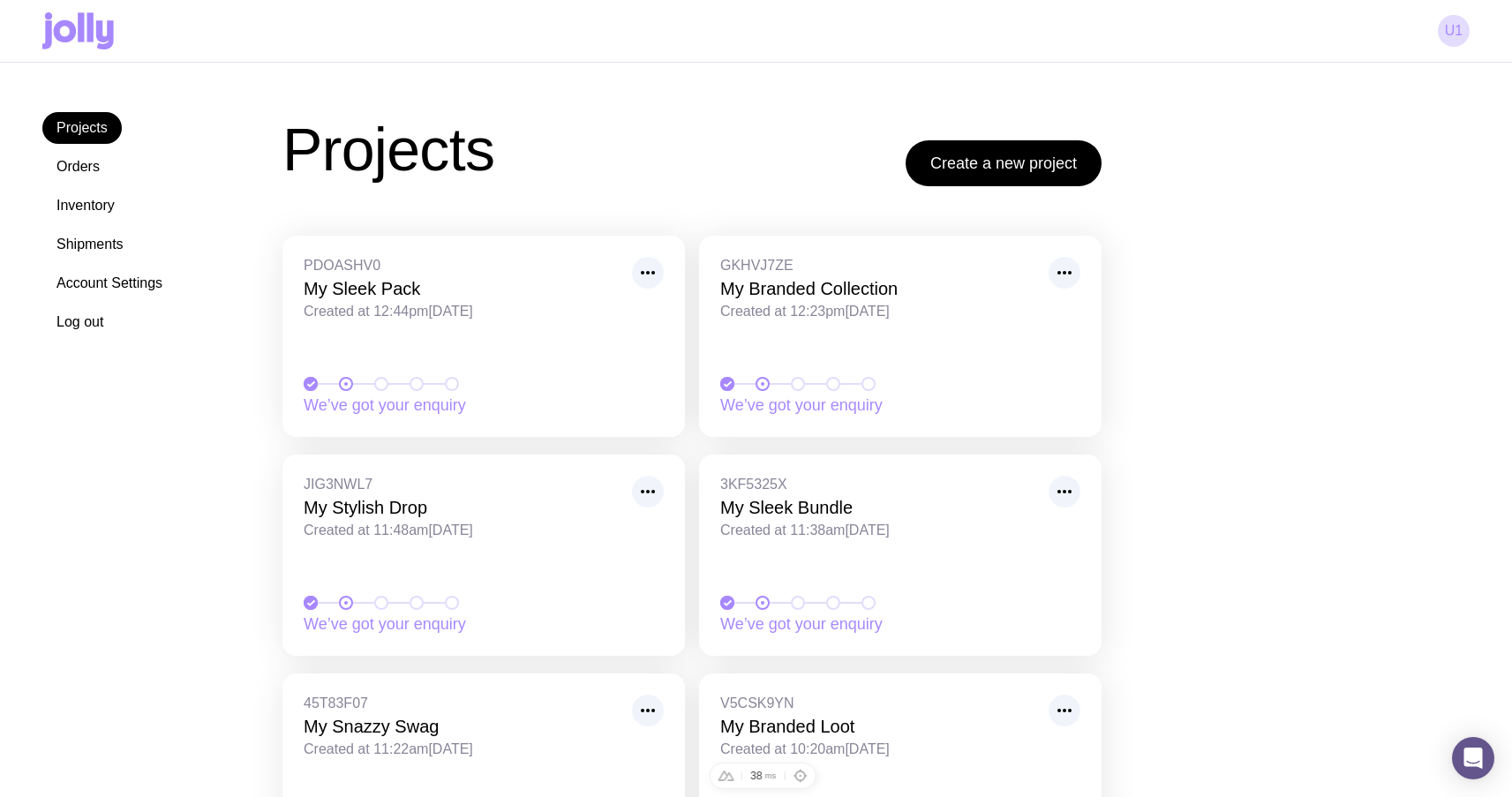
click at [77, 324] on button "Log out" at bounding box center [79, 322] width 75 height 32
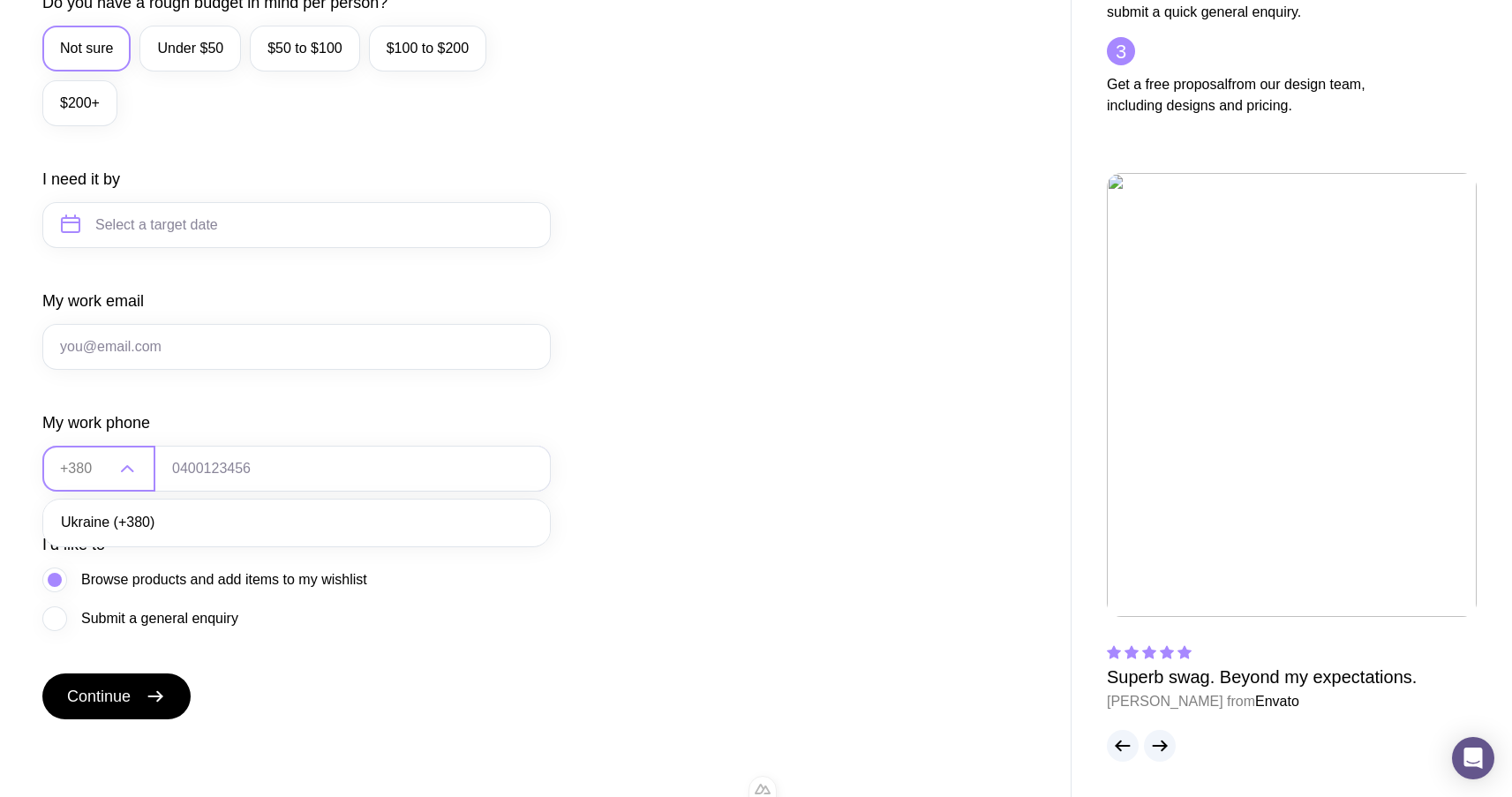
click at [148, 535] on li "Ukraine (+380)" at bounding box center [296, 523] width 507 height 38
type input "+380"
click at [218, 468] on input "tel" at bounding box center [353, 468] width 396 height 46
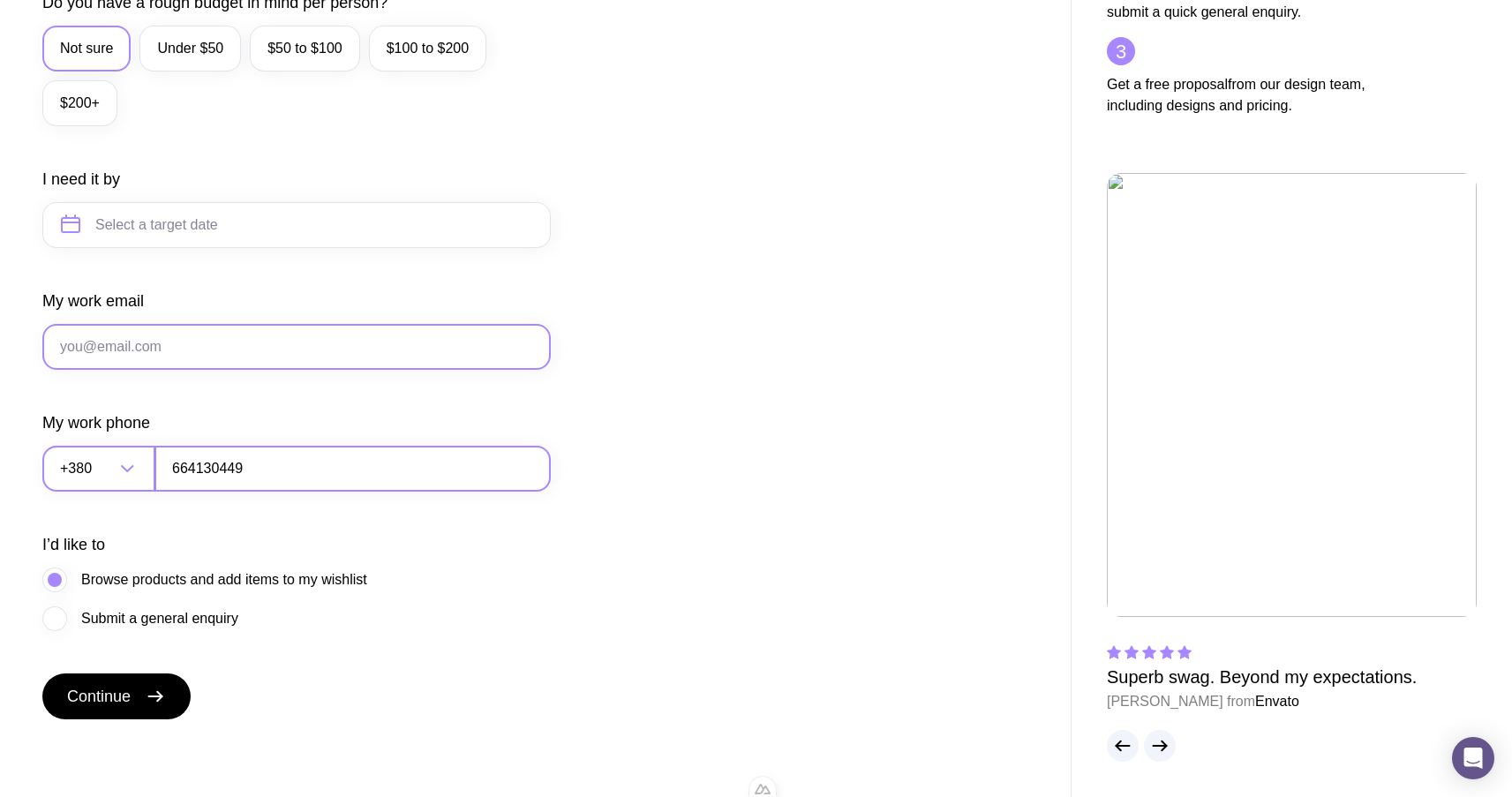
type input "664130449"
click at [195, 362] on input "My work email" at bounding box center [296, 346] width 509 height 46
type input "y"
type input "н"
type input "[EMAIL_ADDRESS][DOMAIN_NAME]"
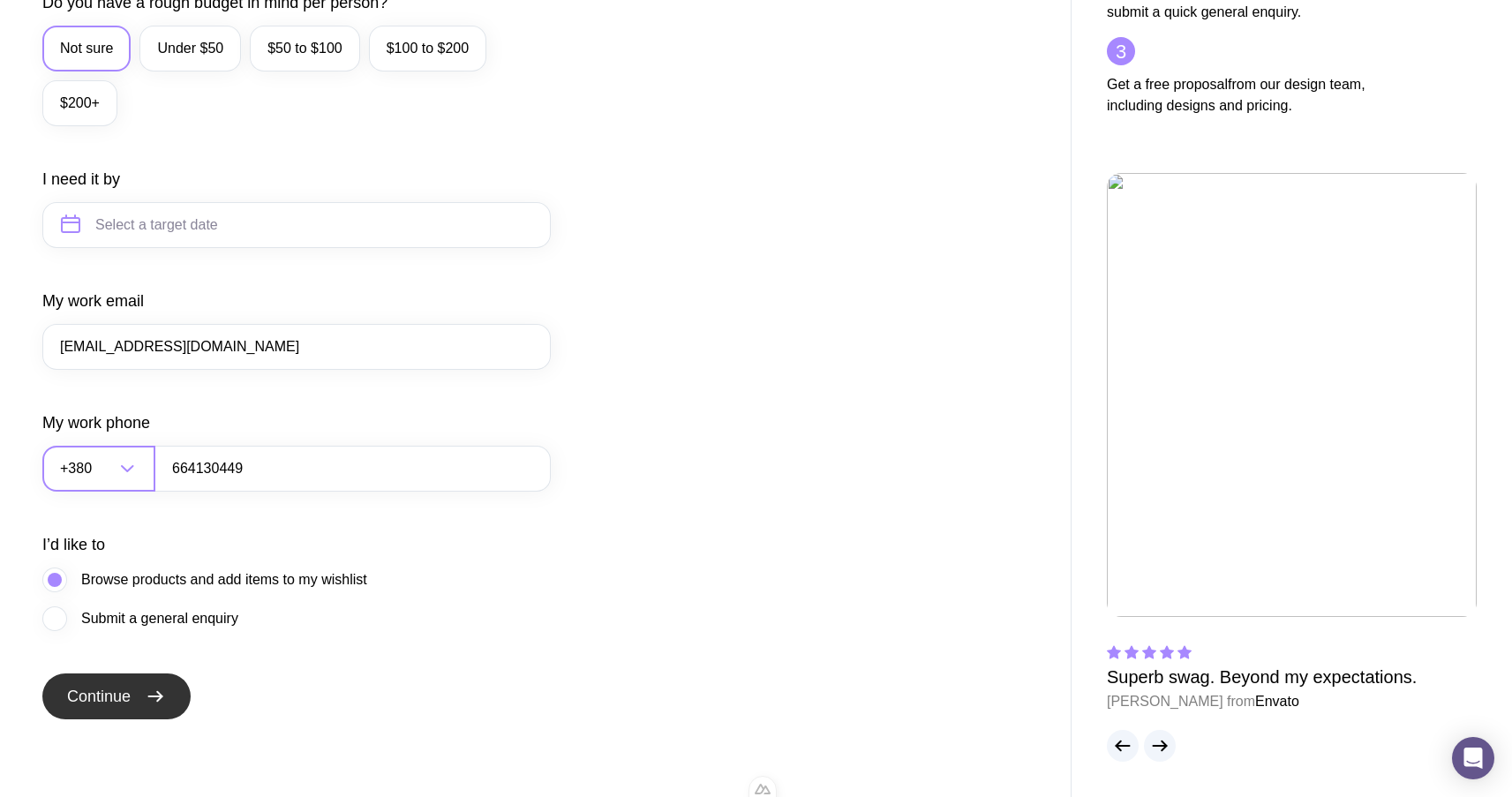
click at [152, 698] on icon "submit" at bounding box center [155, 697] width 21 height 21
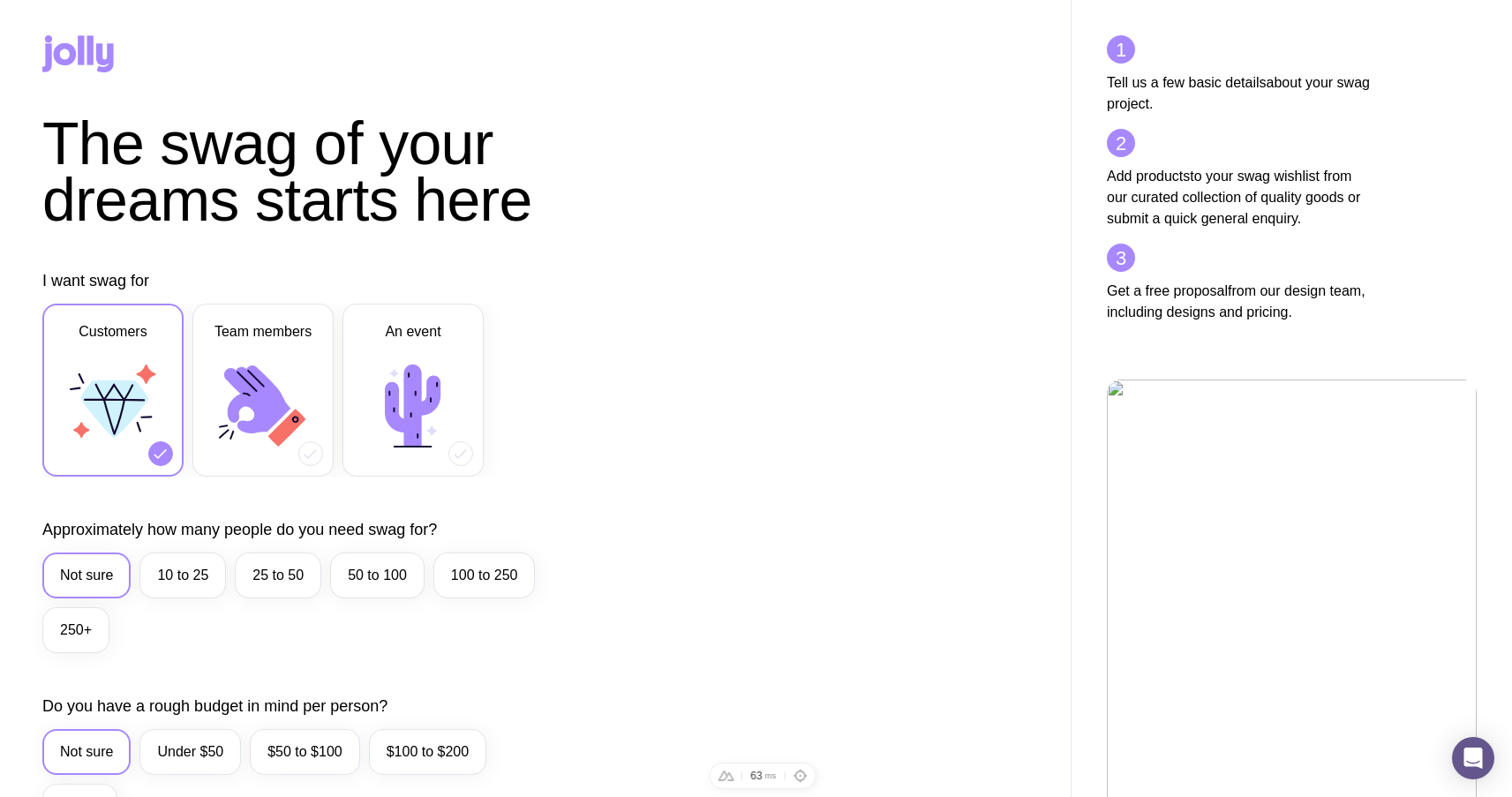
click at [96, 46] on icon at bounding box center [78, 54] width 71 height 37
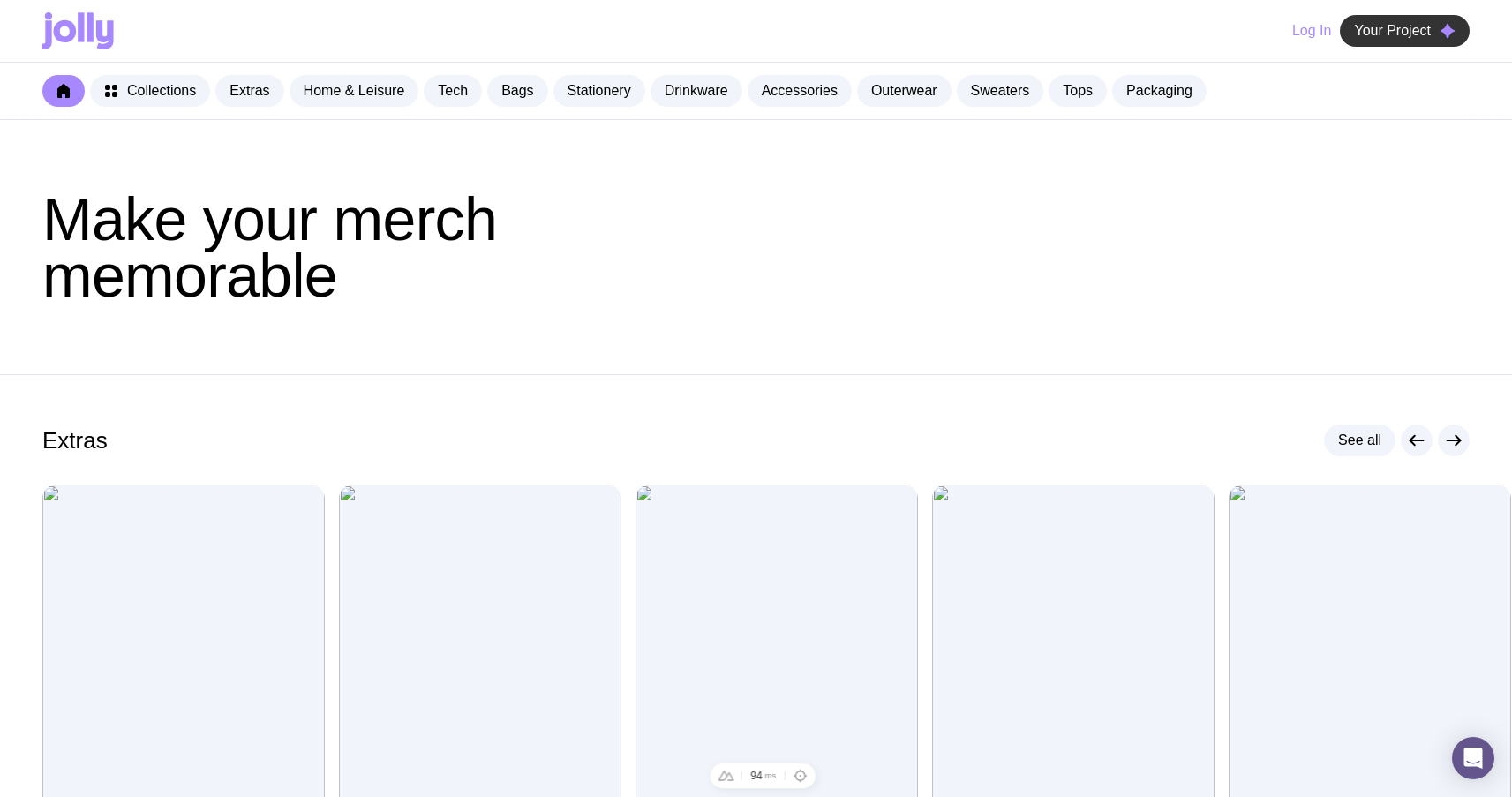
click at [1405, 37] on span "Your Project" at bounding box center [1392, 31] width 77 height 18
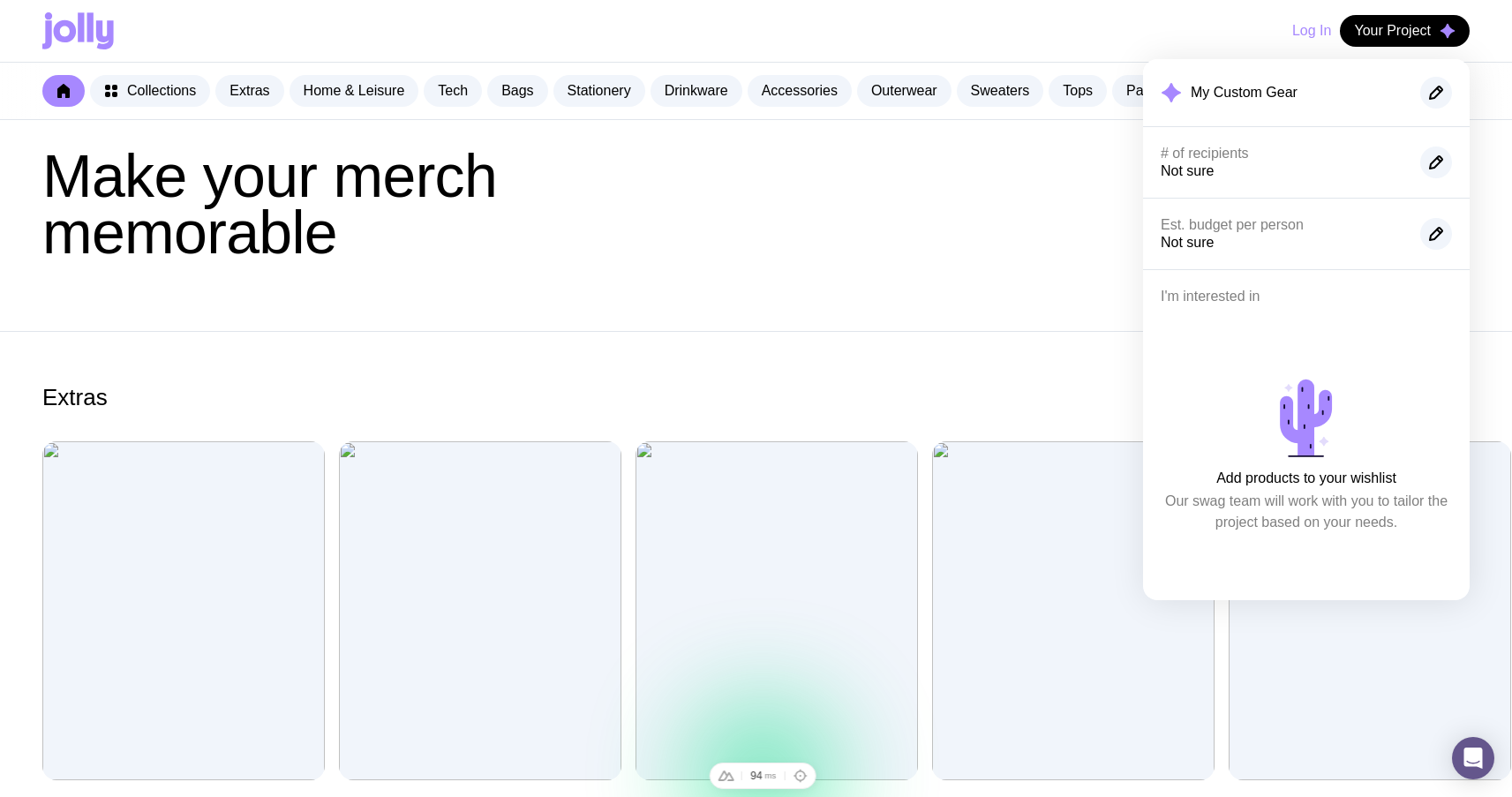
scroll to position [58, 0]
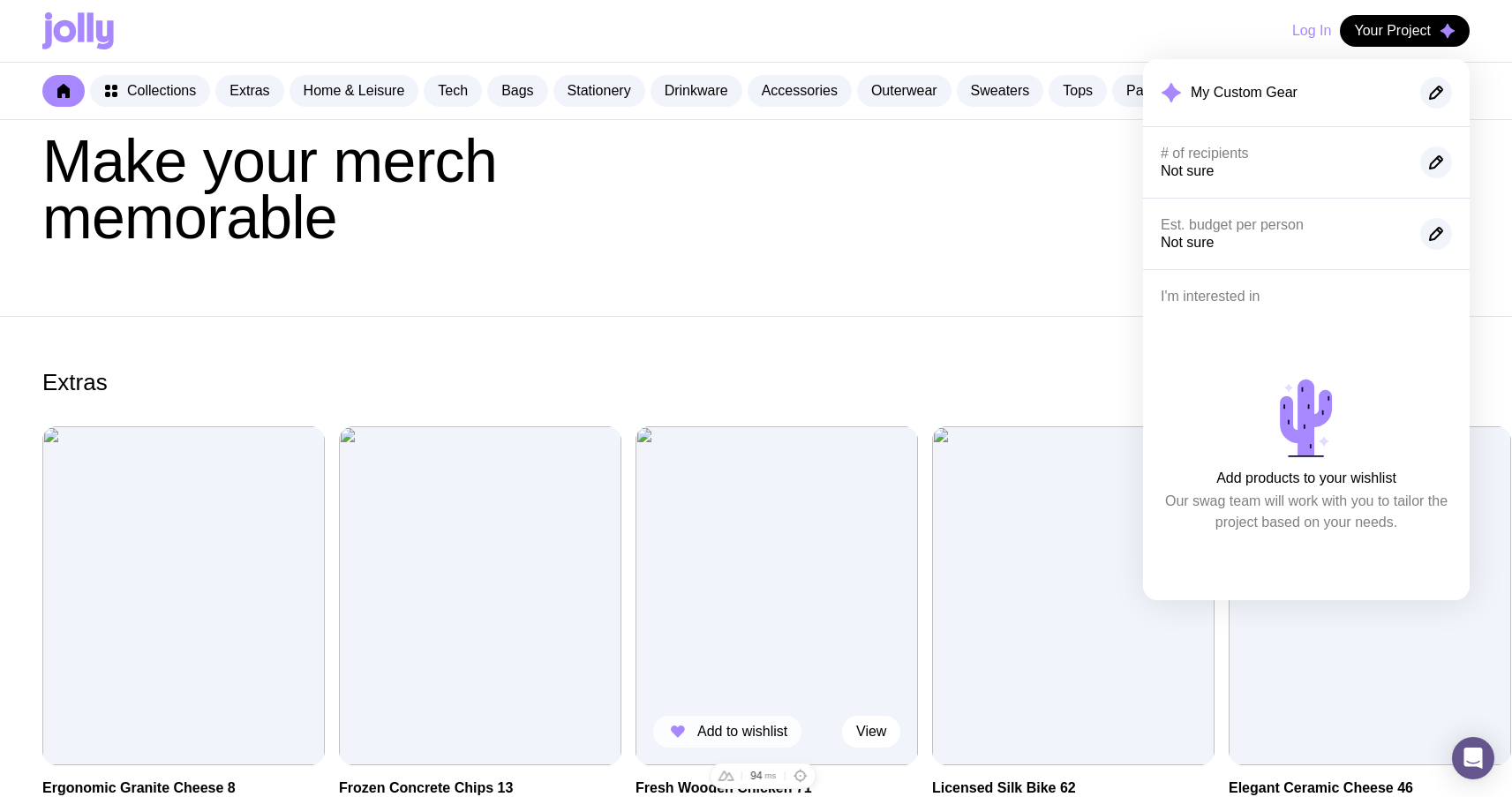
click at [715, 735] on span "Add to wishlist" at bounding box center [742, 732] width 90 height 18
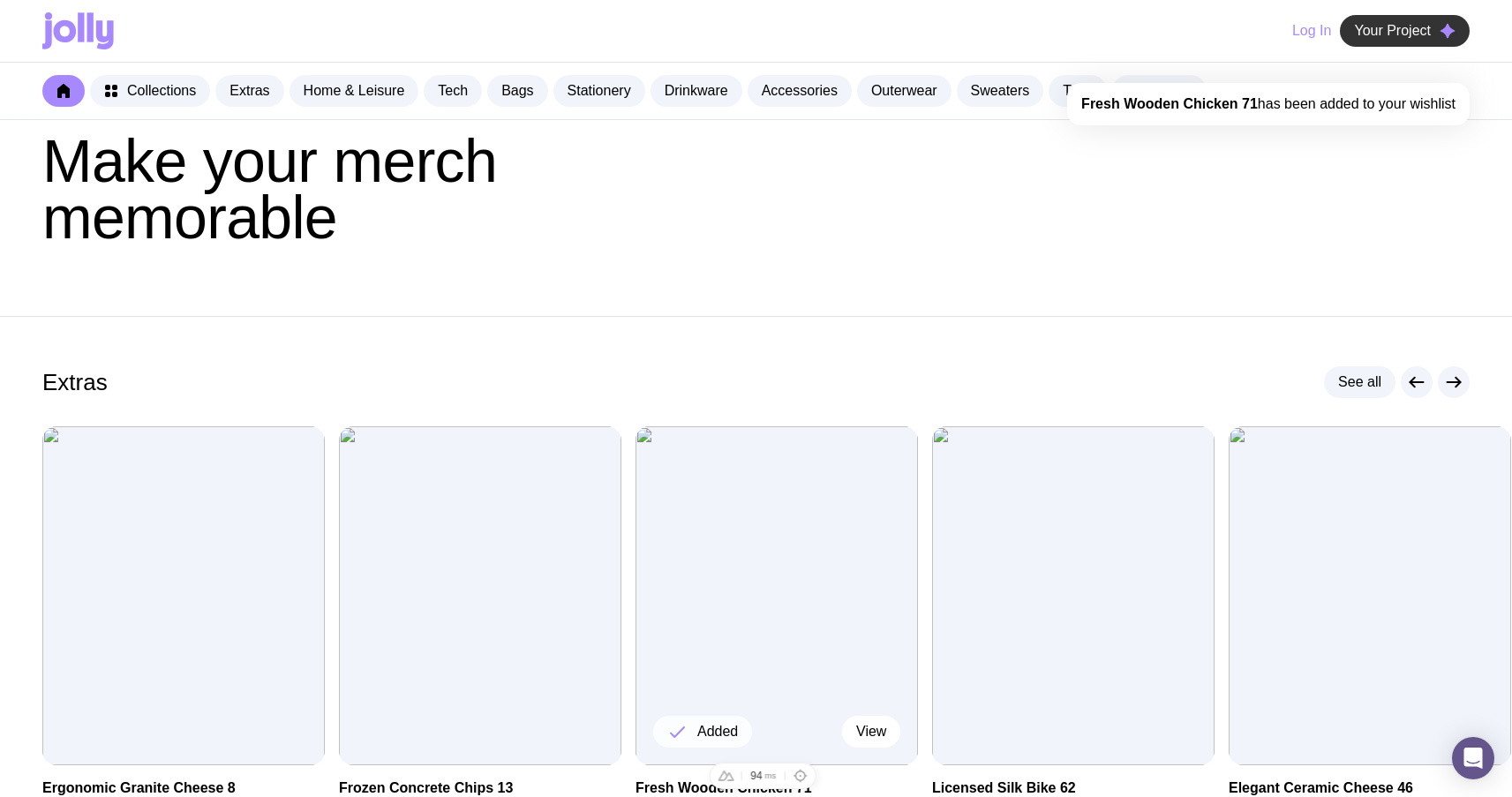
click at [1394, 16] on button "Your Project" at bounding box center [1404, 31] width 129 height 32
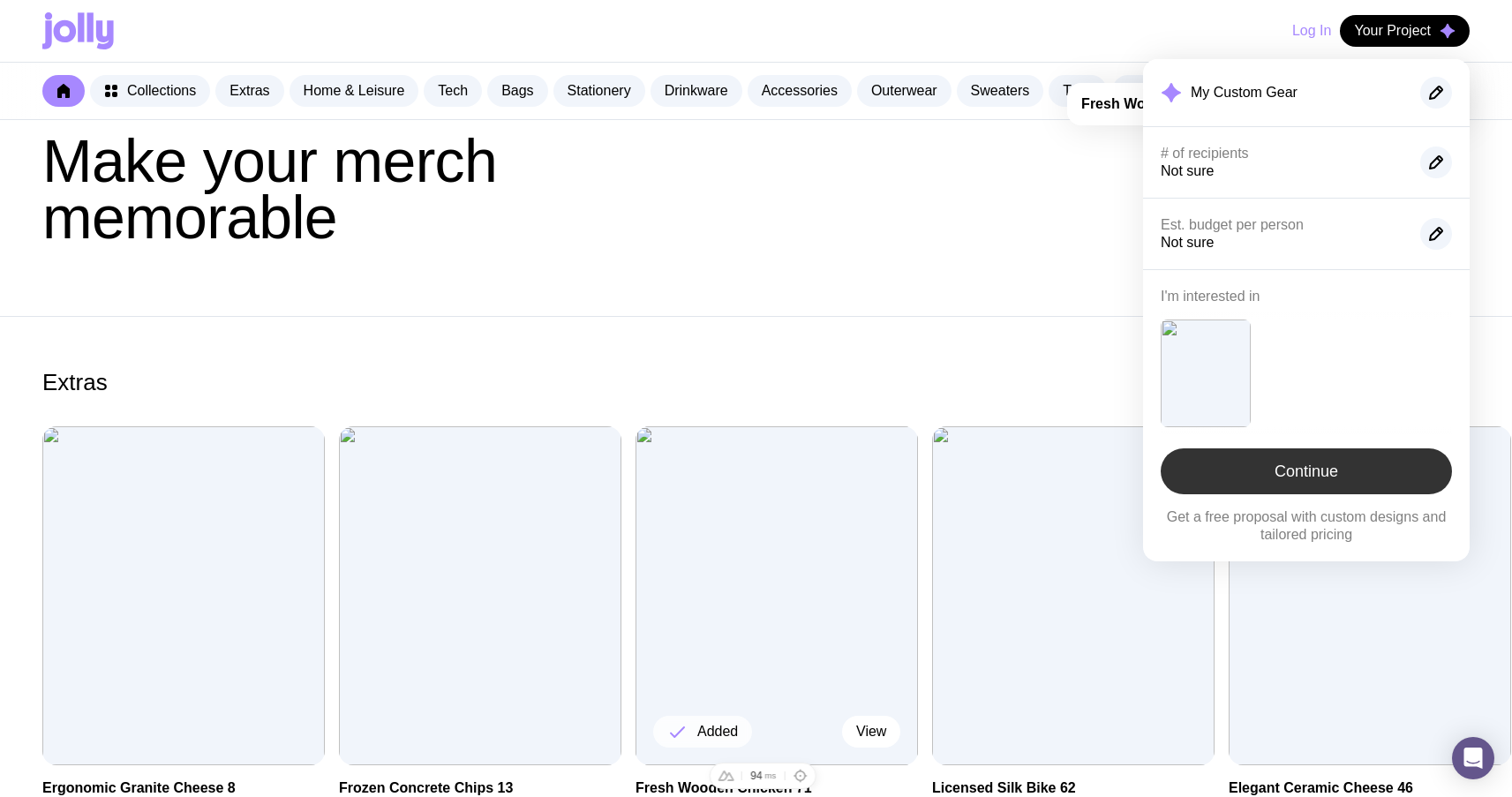
click at [1318, 473] on link "Continue" at bounding box center [1307, 470] width 291 height 46
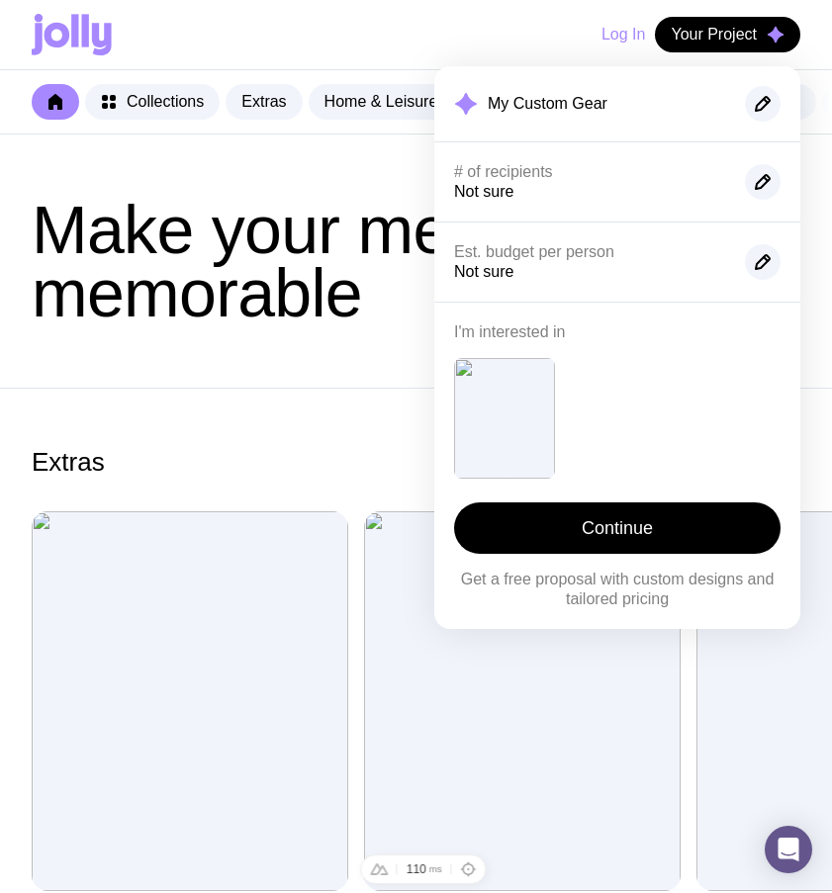
click at [357, 324] on h1 "Make your merch memorable" at bounding box center [416, 261] width 769 height 127
